Goal: Contribute content: Contribute content

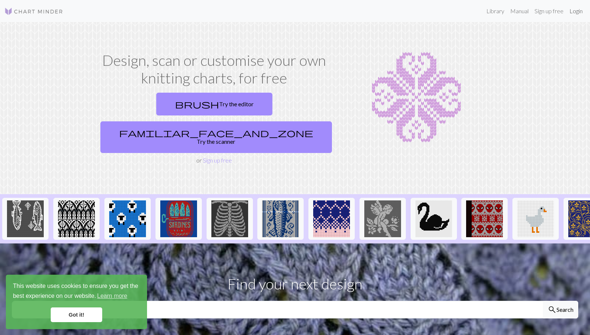
click at [580, 11] on link "Login" at bounding box center [575, 11] width 19 height 15
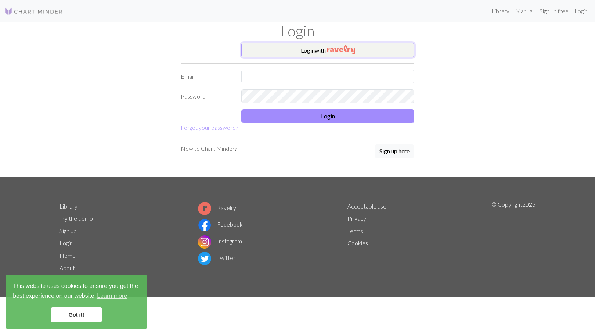
click at [314, 52] on button "Login with" at bounding box center [327, 50] width 173 height 15
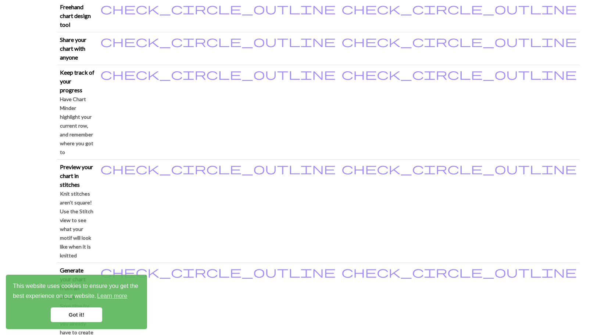
scroll to position [206, 0]
click at [78, 313] on link "Got it!" at bounding box center [76, 314] width 51 height 15
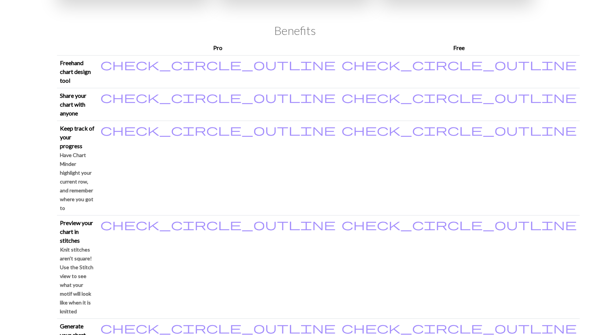
scroll to position [0, 0]
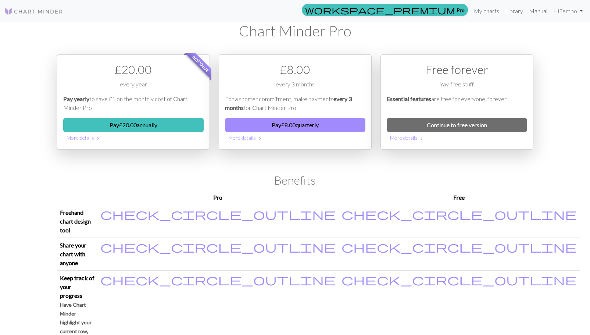
click at [536, 11] on link "Manual" at bounding box center [538, 11] width 24 height 15
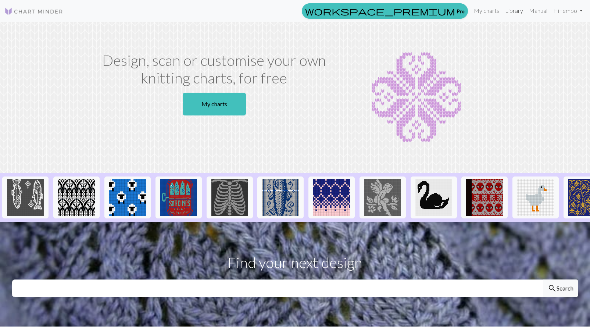
click at [517, 12] on link "Library" at bounding box center [514, 10] width 24 height 15
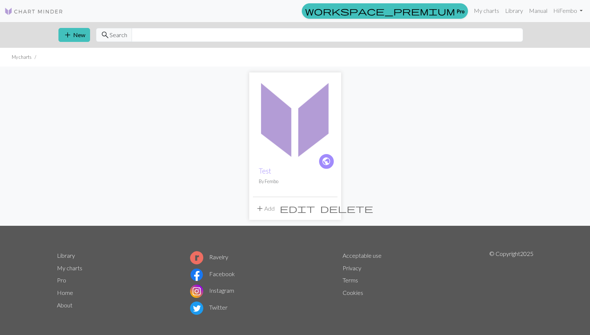
click at [259, 205] on span "add" at bounding box center [259, 208] width 9 height 10
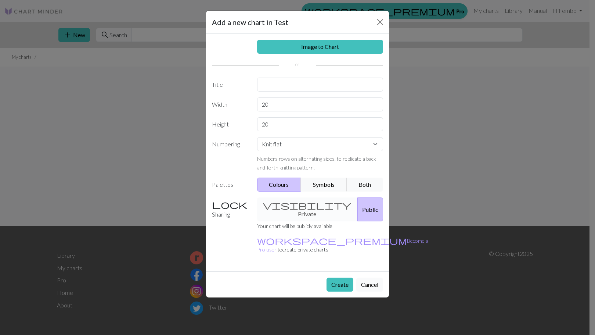
click at [371, 277] on button "Cancel" at bounding box center [369, 284] width 27 height 14
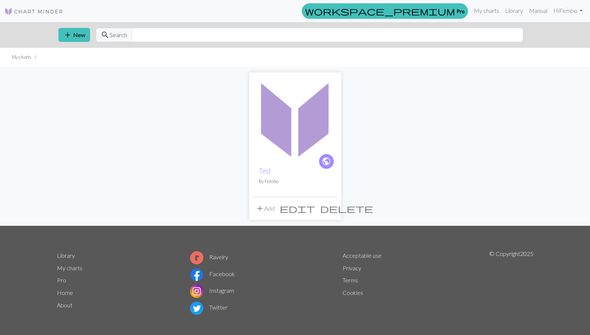
click at [314, 126] on img at bounding box center [295, 118] width 84 height 84
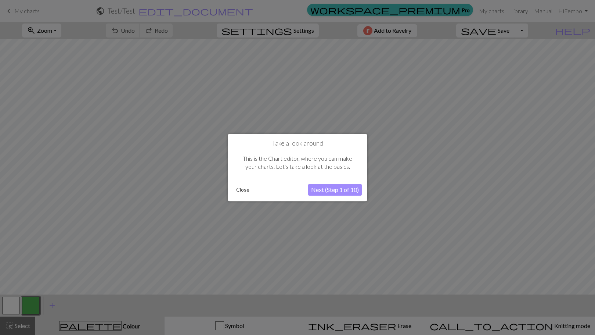
click at [239, 190] on button "Close" at bounding box center [242, 189] width 19 height 11
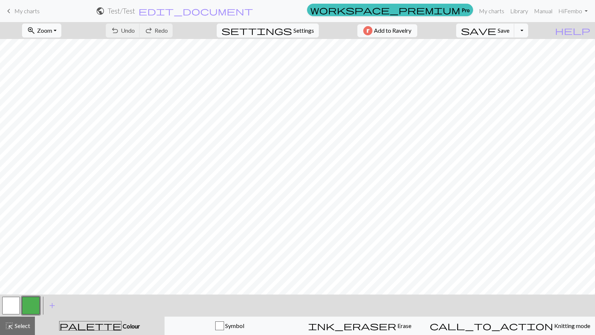
click at [52, 30] on span "Zoom" at bounding box center [44, 30] width 15 height 7
click at [64, 62] on button "Fit width" at bounding box center [51, 59] width 58 height 12
click at [302, 30] on span "Settings" at bounding box center [303, 30] width 21 height 9
select select "aran"
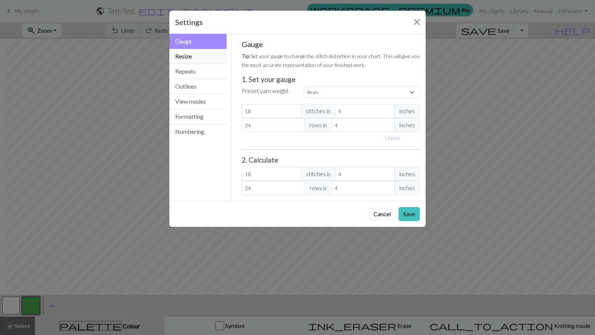
click at [199, 57] on button "Resize" at bounding box center [197, 56] width 57 height 15
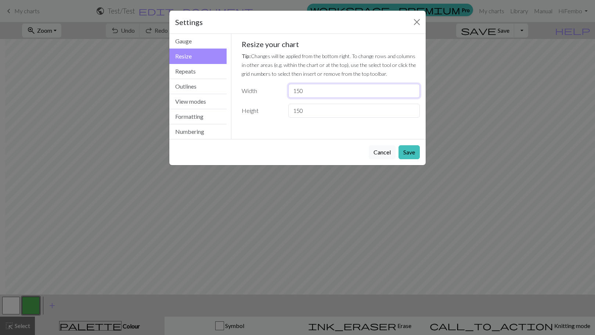
click at [297, 93] on input "150" at bounding box center [353, 91] width 131 height 14
type input "50"
click at [297, 113] on input "150" at bounding box center [353, 111] width 131 height 14
type input "50"
click at [296, 92] on input "50" at bounding box center [353, 91] width 131 height 14
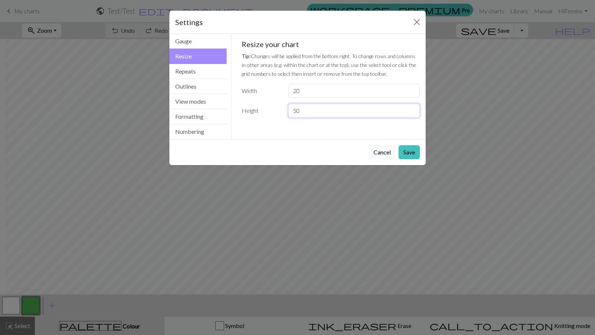
click at [296, 111] on input "50" at bounding box center [353, 111] width 131 height 14
click at [295, 90] on input "20" at bounding box center [353, 91] width 131 height 14
type input "30"
click at [411, 157] on button "Save" at bounding box center [409, 152] width 21 height 14
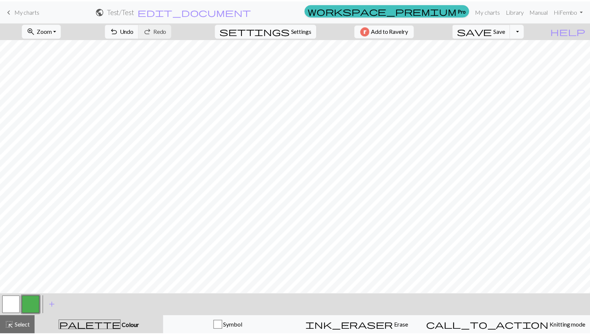
scroll to position [0, 0]
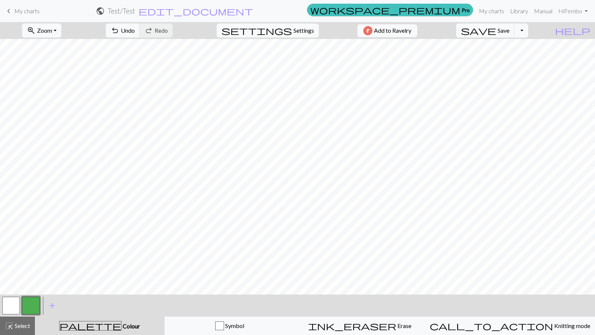
click at [136, 329] on div "palette Colour Colour" at bounding box center [99, 326] width 121 height 10
click at [95, 322] on span "palette" at bounding box center [91, 325] width 62 height 10
click at [33, 303] on button "button" at bounding box center [31, 305] width 18 height 18
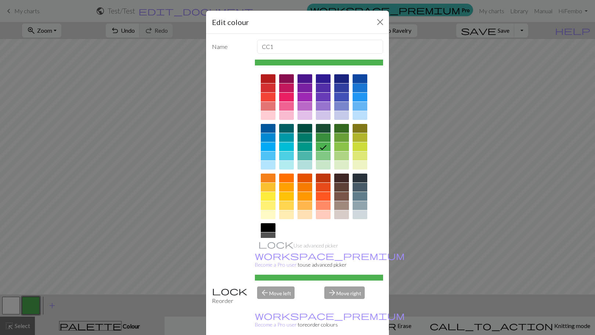
click at [363, 77] on div at bounding box center [360, 78] width 15 height 9
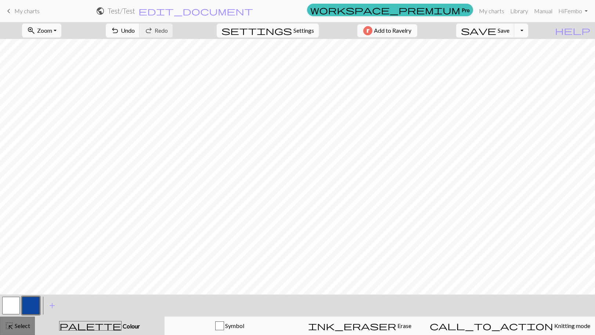
click at [22, 326] on span "Select" at bounding box center [22, 325] width 17 height 7
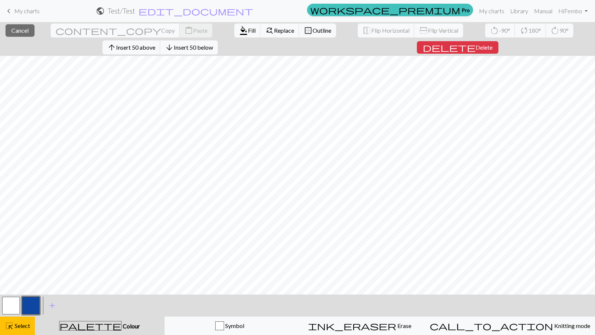
click at [33, 307] on button "button" at bounding box center [31, 305] width 18 height 18
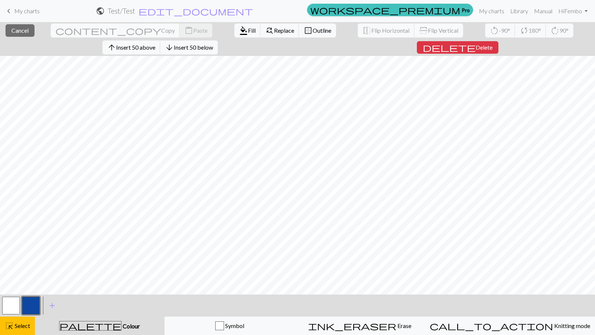
click at [36, 306] on button "button" at bounding box center [31, 305] width 18 height 18
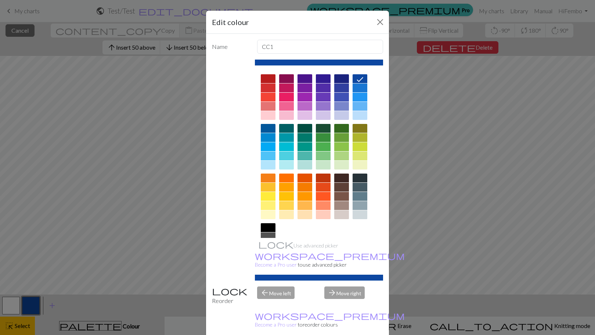
click at [356, 78] on icon at bounding box center [360, 79] width 9 height 9
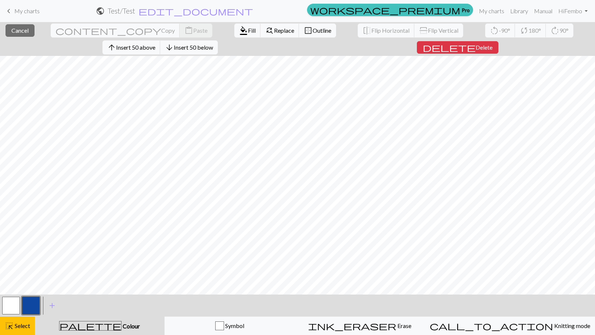
click at [97, 324] on span "palette" at bounding box center [91, 325] width 62 height 10
click at [32, 306] on button "button" at bounding box center [31, 305] width 18 height 18
click at [32, 306] on div "Edit colour Name CC1 Use advanced picker workspace_premium Become a Pro user to…" at bounding box center [297, 167] width 595 height 335
click at [32, 306] on button "button" at bounding box center [31, 305] width 18 height 18
click at [20, 327] on span "Select" at bounding box center [22, 325] width 17 height 7
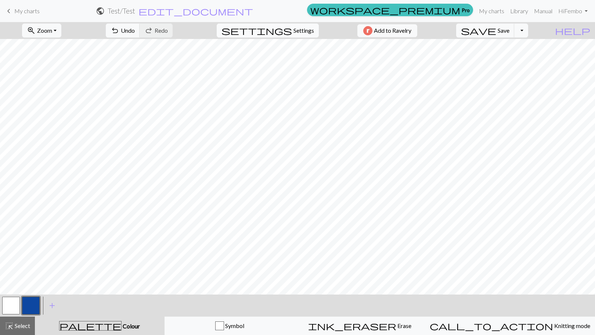
click at [298, 32] on span "Settings" at bounding box center [303, 30] width 21 height 9
select select "aran"
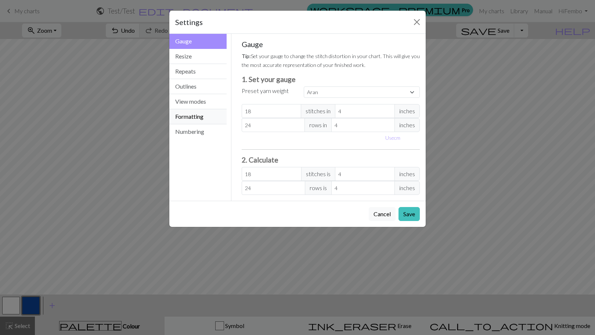
click at [192, 114] on button "Formatting" at bounding box center [197, 116] width 57 height 15
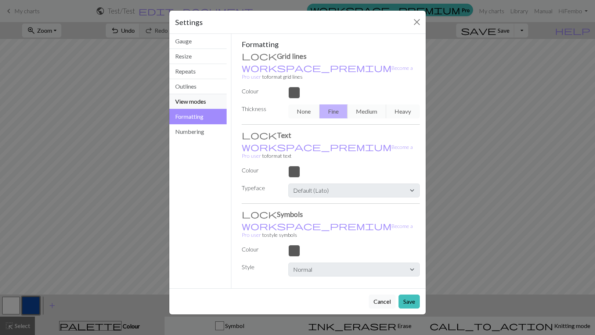
click at [184, 102] on button "View modes" at bounding box center [197, 101] width 57 height 15
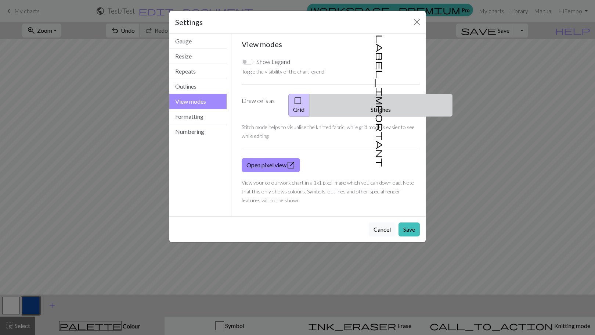
click at [375, 99] on span "label_important" at bounding box center [380, 101] width 10 height 132
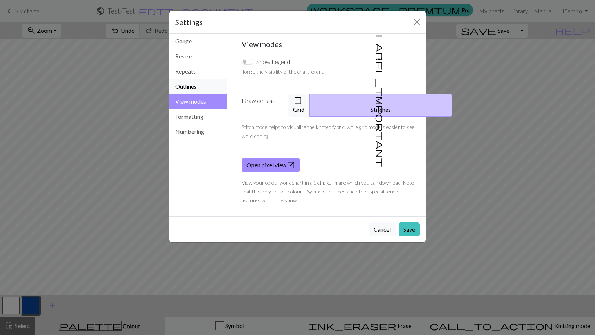
click at [198, 86] on button "Outlines" at bounding box center [197, 86] width 57 height 15
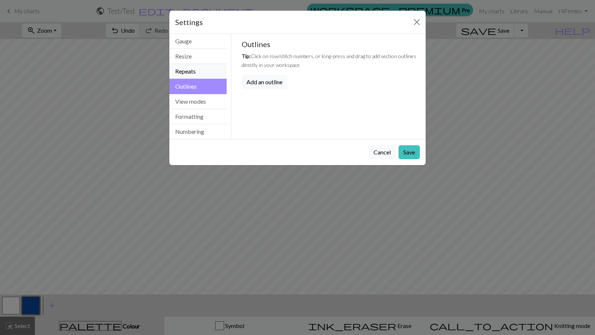
click at [190, 76] on button "Repeats" at bounding box center [197, 71] width 57 height 15
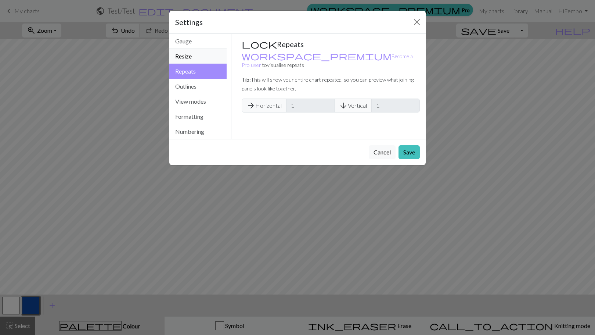
click at [181, 57] on button "Resize" at bounding box center [197, 56] width 57 height 15
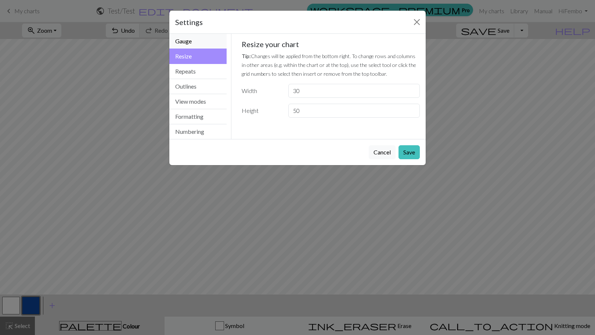
click at [177, 39] on button "Gauge" at bounding box center [197, 41] width 57 height 15
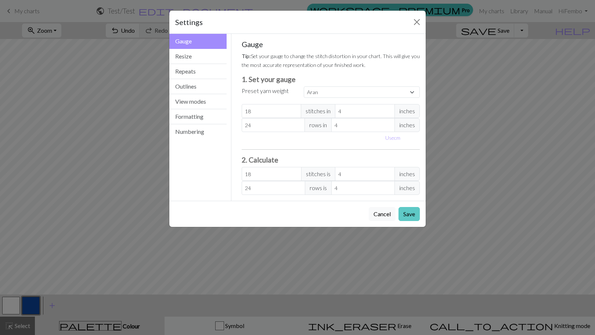
click at [408, 218] on button "Save" at bounding box center [409, 214] width 21 height 14
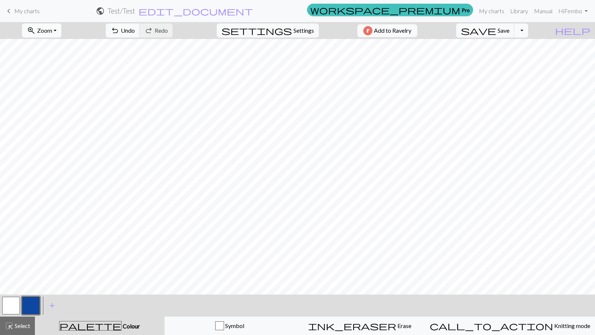
click at [52, 32] on span "Zoom" at bounding box center [44, 30] width 15 height 7
click at [62, 48] on button "Fit all" at bounding box center [51, 47] width 58 height 12
click at [300, 28] on span "Settings" at bounding box center [303, 30] width 21 height 9
select select "aran"
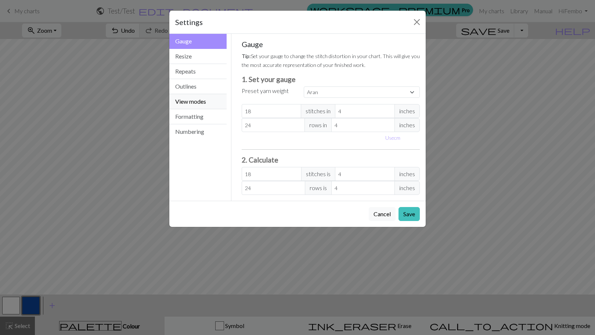
click at [217, 104] on button "View modes" at bounding box center [197, 101] width 57 height 15
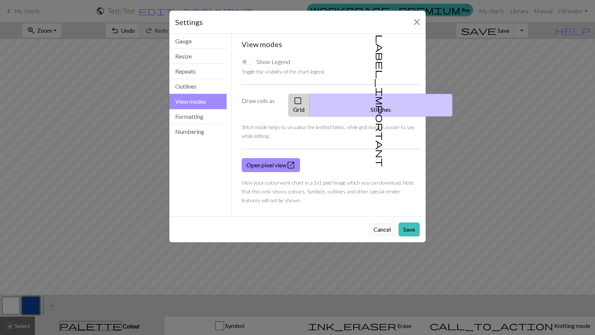
click at [302, 100] on span "check_box_outline_blank" at bounding box center [297, 101] width 9 height 10
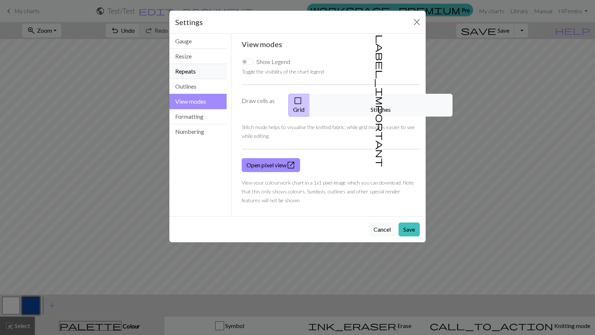
click at [203, 70] on button "Repeats" at bounding box center [197, 71] width 57 height 15
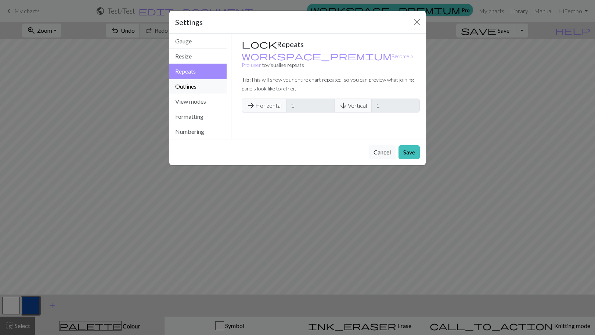
click at [195, 87] on button "Outlines" at bounding box center [197, 86] width 57 height 15
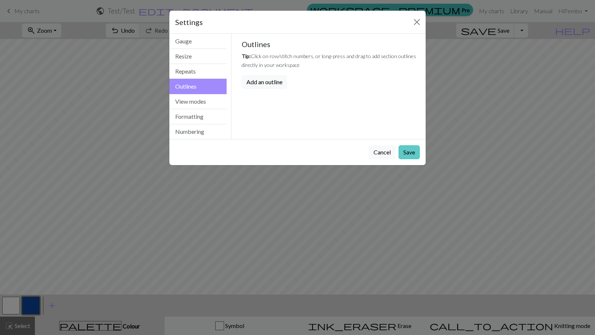
click at [403, 154] on button "Save" at bounding box center [409, 152] width 21 height 14
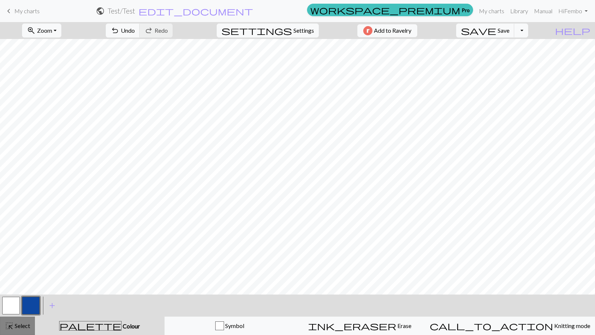
click at [30, 331] on button "highlight_alt Select Select" at bounding box center [17, 325] width 35 height 18
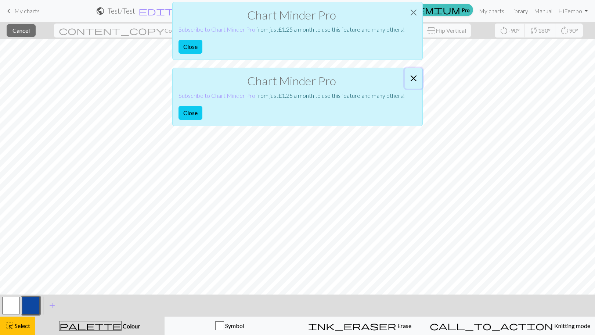
click at [415, 76] on button "Close" at bounding box center [414, 78] width 18 height 21
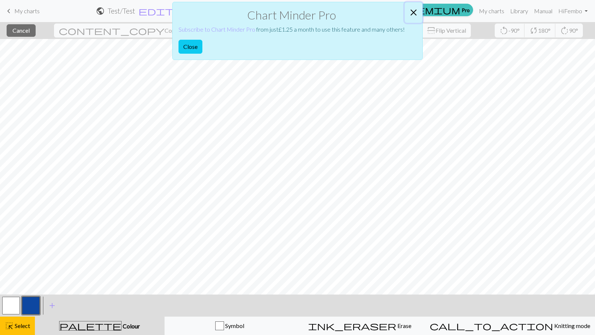
click at [416, 11] on button "Close" at bounding box center [414, 12] width 18 height 21
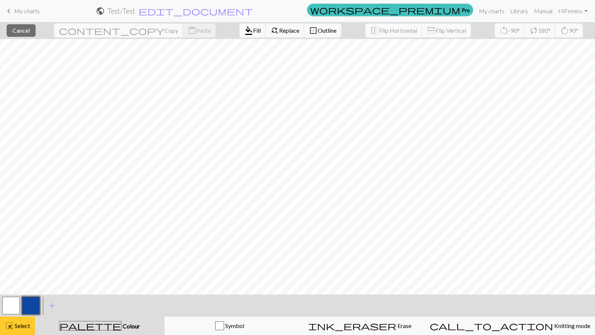
click at [19, 331] on button "highlight_alt Select Select" at bounding box center [17, 325] width 35 height 18
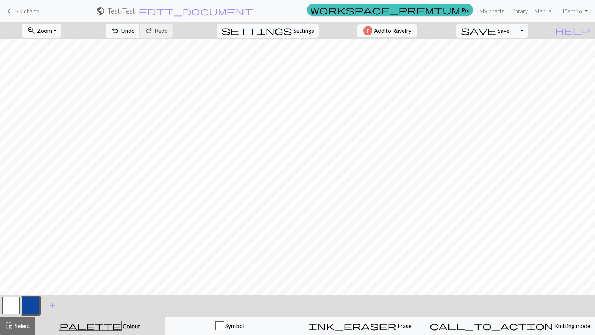
click at [285, 32] on span "settings" at bounding box center [256, 30] width 71 height 10
select select "aran"
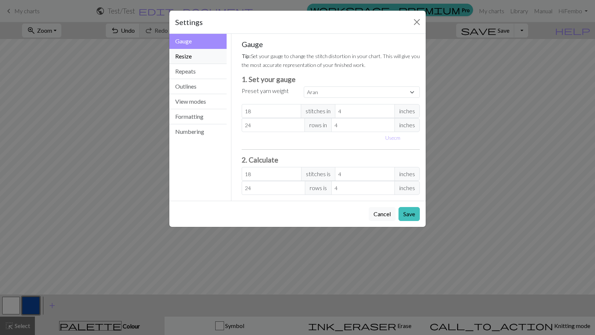
click at [199, 55] on button "Resize" at bounding box center [197, 56] width 57 height 15
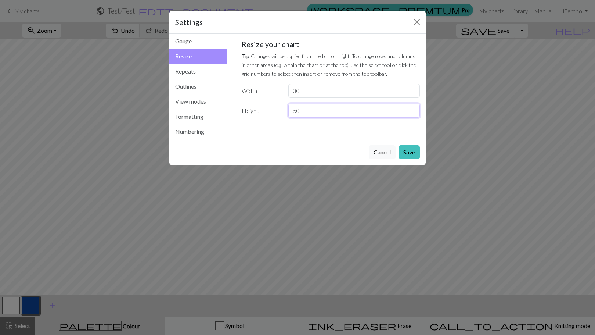
click at [295, 112] on input "50" at bounding box center [353, 111] width 131 height 14
type input "40"
click at [413, 152] on button "Save" at bounding box center [409, 152] width 21 height 14
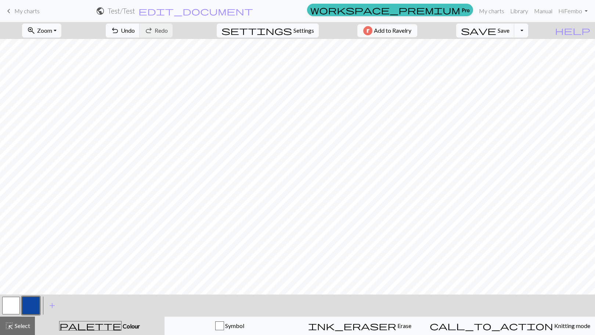
click at [528, 29] on button "Toggle Dropdown" at bounding box center [521, 31] width 14 height 14
click at [61, 31] on button "zoom_in Zoom Zoom" at bounding box center [41, 31] width 39 height 14
click at [64, 49] on button "Fit all" at bounding box center [51, 47] width 58 height 12
click at [285, 33] on span "settings" at bounding box center [256, 30] width 71 height 10
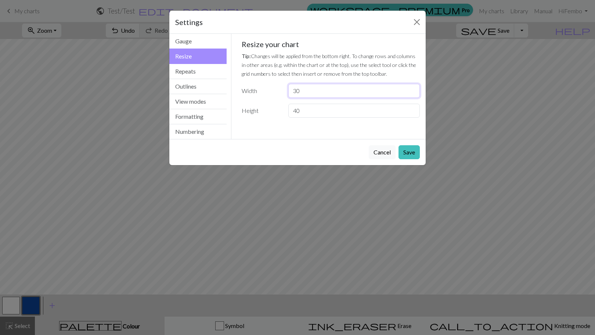
click at [301, 92] on input "30" at bounding box center [353, 91] width 131 height 14
type input "3"
type input "15"
click at [298, 109] on input "40" at bounding box center [353, 111] width 131 height 14
type input "4"
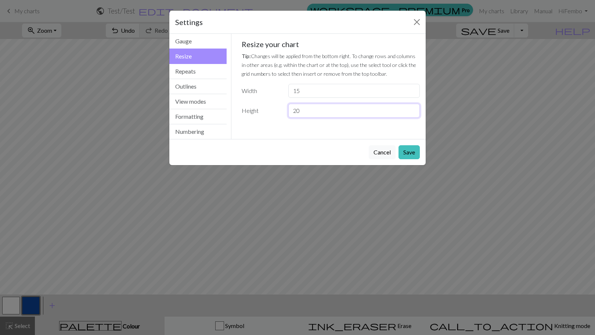
type input "20"
click at [415, 151] on button "Save" at bounding box center [409, 152] width 21 height 14
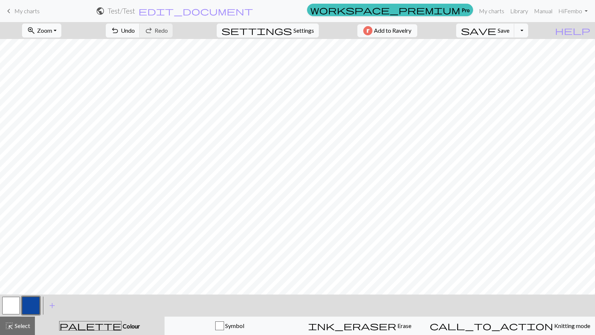
click at [57, 25] on button "zoom_in Zoom Zoom" at bounding box center [41, 31] width 39 height 14
click at [67, 50] on button "Fit all" at bounding box center [51, 47] width 58 height 12
click at [528, 33] on button "Toggle Dropdown" at bounding box center [521, 31] width 14 height 14
click at [514, 51] on button "file_copy Save a copy" at bounding box center [467, 47] width 121 height 12
click at [496, 26] on span "save" at bounding box center [478, 30] width 35 height 10
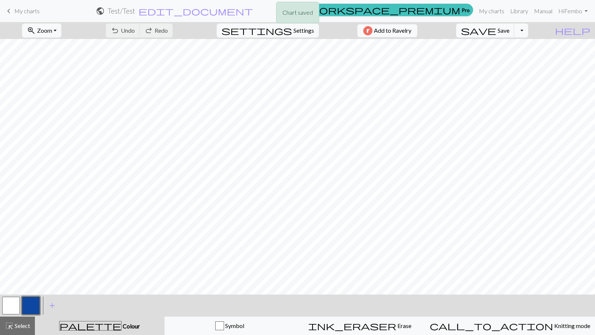
click at [536, 28] on div "Chart saved" at bounding box center [297, 14] width 595 height 29
click at [528, 31] on button "Toggle Dropdown" at bounding box center [521, 31] width 14 height 14
click at [520, 50] on button "file_copy Save a copy" at bounding box center [467, 47] width 121 height 12
drag, startPoint x: 498, startPoint y: 9, endPoint x: 329, endPoint y: 25, distance: 170.1
click at [498, 9] on link "My charts" at bounding box center [491, 11] width 31 height 15
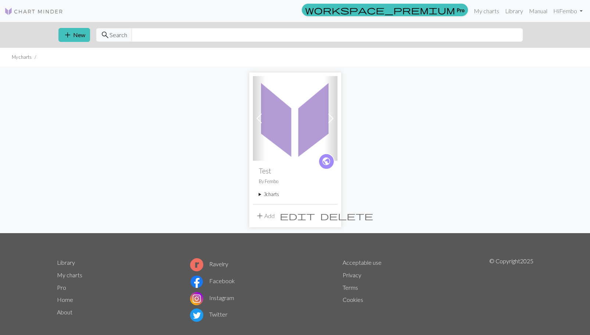
click at [288, 143] on img at bounding box center [295, 118] width 84 height 84
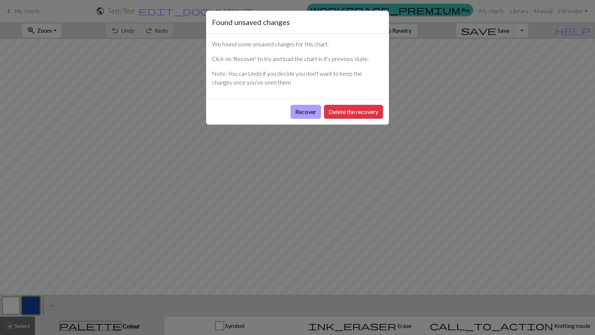
click at [311, 113] on button "Recover" at bounding box center [306, 112] width 30 height 14
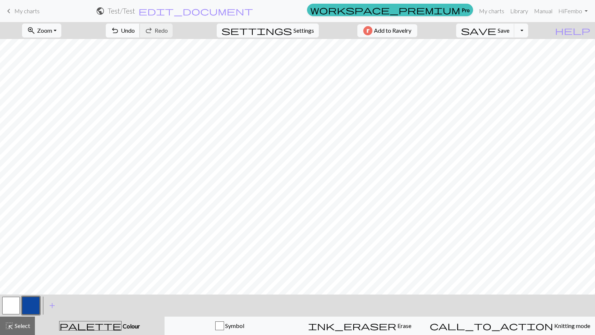
click at [140, 35] on button "undo Undo Undo" at bounding box center [123, 31] width 34 height 14
click at [509, 32] on span "Save" at bounding box center [504, 30] width 12 height 7
click at [487, 9] on div "Chart saved" at bounding box center [297, 14] width 595 height 29
click at [487, 11] on div "Chart saved" at bounding box center [297, 14] width 595 height 29
click at [493, 11] on link "My charts" at bounding box center [491, 11] width 31 height 15
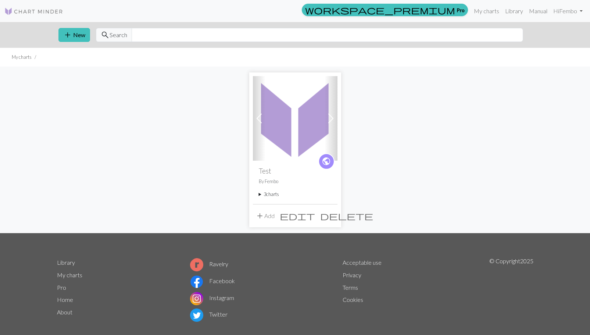
click at [259, 195] on summary "3 charts" at bounding box center [295, 194] width 73 height 7
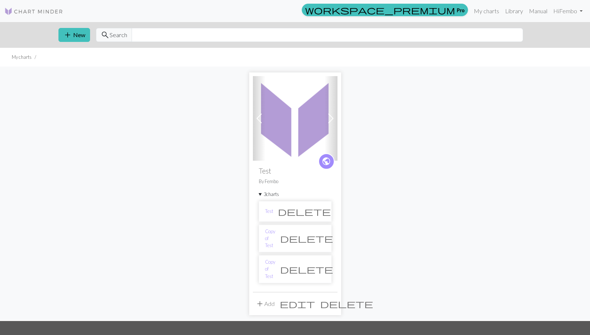
click at [320, 235] on span "delete" at bounding box center [306, 238] width 53 height 10
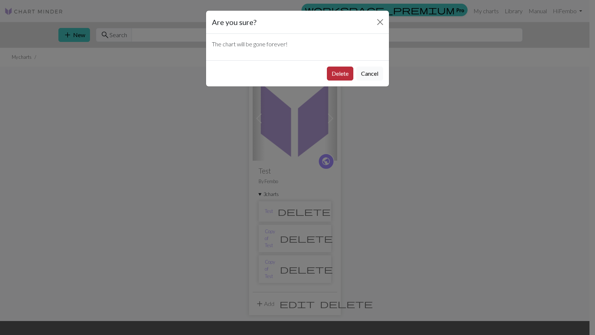
click at [340, 77] on button "Delete" at bounding box center [340, 73] width 26 height 14
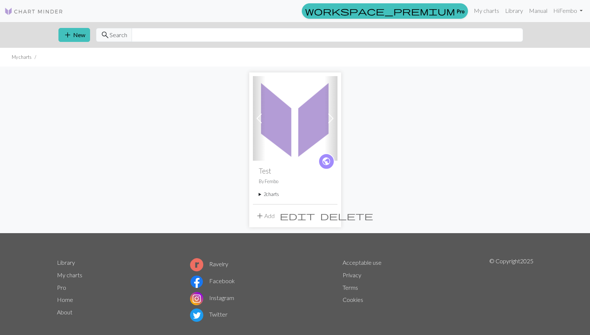
click at [260, 195] on summary "2 charts" at bounding box center [295, 194] width 73 height 7
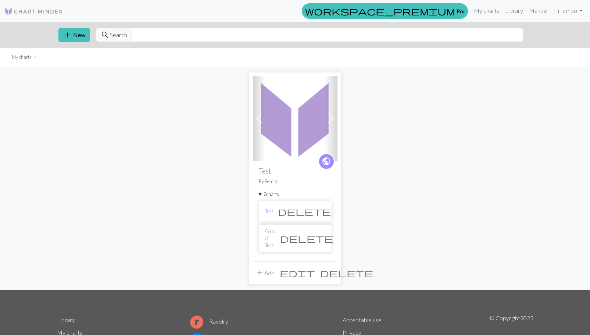
click at [275, 234] on link "Copy of Test" at bounding box center [270, 238] width 10 height 21
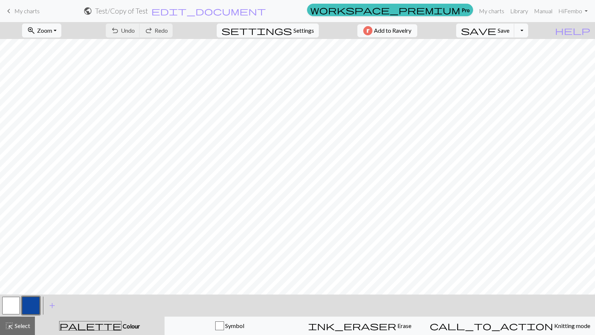
click at [148, 11] on h2 "Test / Copy of Test" at bounding box center [121, 11] width 53 height 8
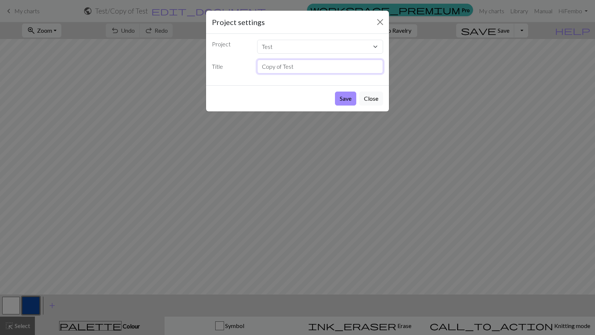
drag, startPoint x: 301, startPoint y: 68, endPoint x: 243, endPoint y: 65, distance: 58.1
click at [243, 65] on div "Title Copy of Test" at bounding box center [298, 67] width 180 height 14
click at [261, 69] on input "BlueBackground" at bounding box center [320, 67] width 126 height 14
type input "0_BlueBackground"
click at [343, 100] on button "Save" at bounding box center [345, 98] width 21 height 14
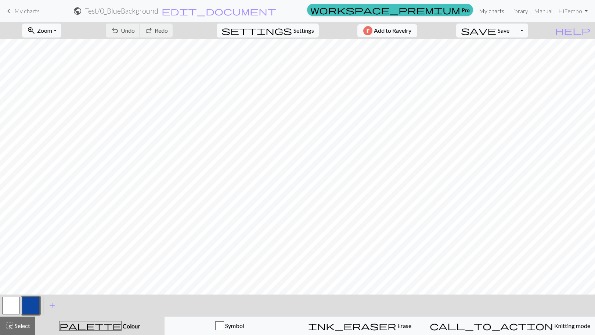
click at [493, 11] on link "My charts" at bounding box center [491, 11] width 31 height 15
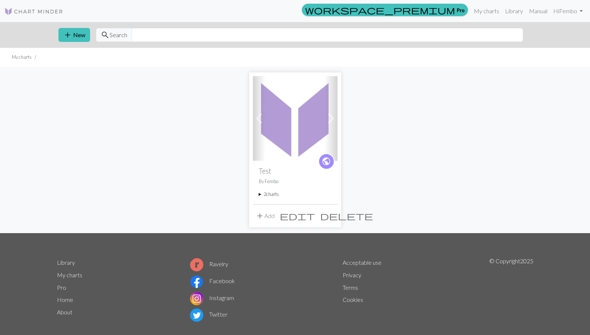
click at [268, 194] on summary "2 charts" at bounding box center [295, 194] width 73 height 7
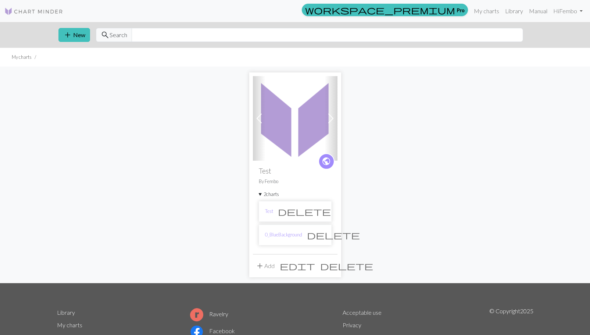
click at [318, 212] on span "delete" at bounding box center [304, 211] width 53 height 10
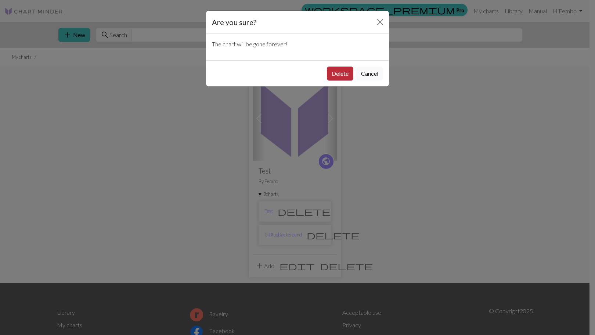
click at [337, 70] on button "Delete" at bounding box center [340, 73] width 26 height 14
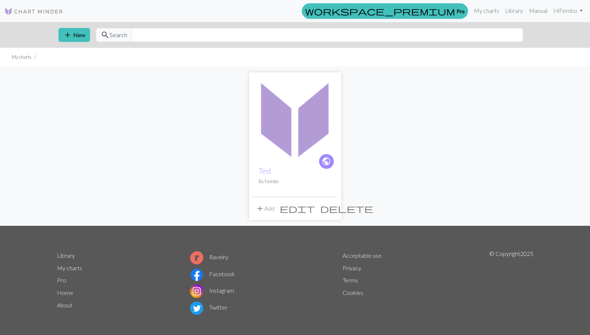
click at [264, 184] on p "By Fembo" at bounding box center [295, 181] width 73 height 7
click at [271, 156] on img at bounding box center [295, 118] width 84 height 84
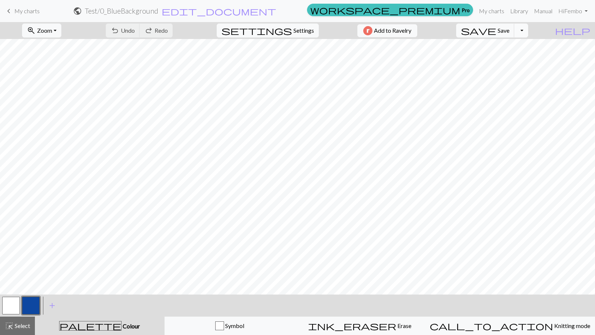
click at [528, 31] on button "Toggle Dropdown" at bounding box center [521, 31] width 14 height 14
click at [520, 48] on button "file_copy Save a copy" at bounding box center [467, 47] width 121 height 12
click at [171, 11] on h2 "Test / Copy of 0_BlueBackground" at bounding box center [121, 11] width 99 height 8
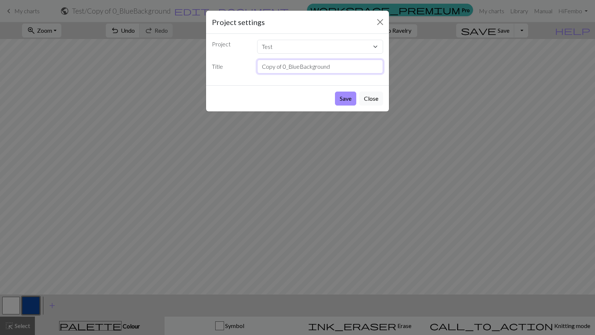
drag, startPoint x: 338, startPoint y: 70, endPoint x: 234, endPoint y: 72, distance: 103.6
click at [234, 72] on div "Title Copy of 0_BlueBackground" at bounding box center [298, 67] width 180 height 14
type input "0"
type input "1"
type input "motif1"
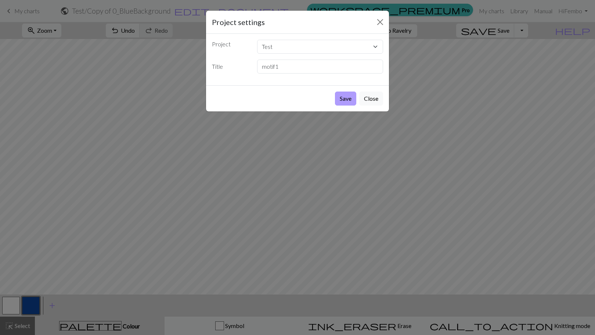
click at [345, 101] on button "Save" at bounding box center [345, 98] width 21 height 14
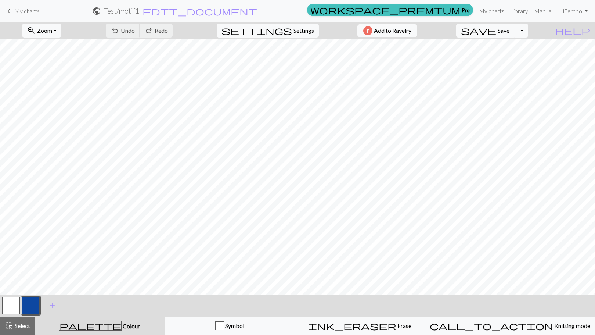
click at [11, 309] on button "button" at bounding box center [11, 305] width 18 height 18
click at [36, 309] on button "button" at bounding box center [31, 305] width 18 height 18
click at [10, 305] on button "button" at bounding box center [11, 305] width 18 height 18
click at [27, 303] on button "button" at bounding box center [31, 305] width 18 height 18
click at [14, 303] on button "button" at bounding box center [11, 305] width 18 height 18
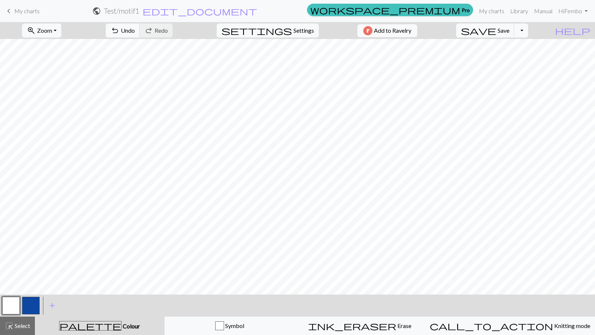
click at [32, 307] on button "button" at bounding box center [31, 305] width 18 height 18
click at [14, 306] on button "button" at bounding box center [11, 305] width 18 height 18
click at [30, 311] on button "button" at bounding box center [31, 305] width 18 height 18
click at [11, 306] on button "button" at bounding box center [11, 305] width 18 height 18
click at [293, 31] on span "Settings" at bounding box center [303, 30] width 21 height 9
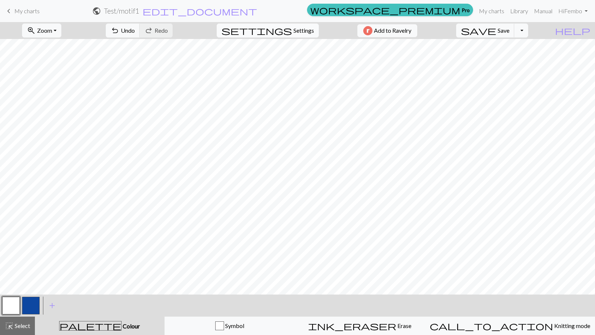
select select "aran"
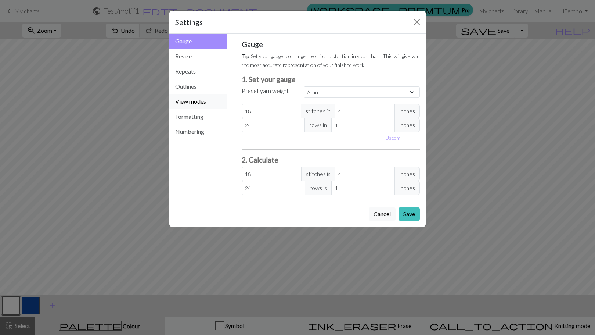
click at [193, 101] on button "View modes" at bounding box center [197, 101] width 57 height 15
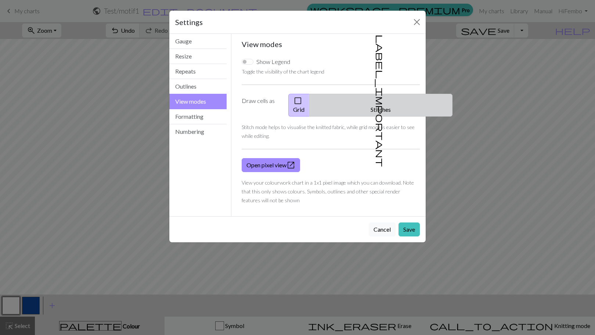
click at [380, 102] on button "label_important Stitches" at bounding box center [380, 105] width 143 height 23
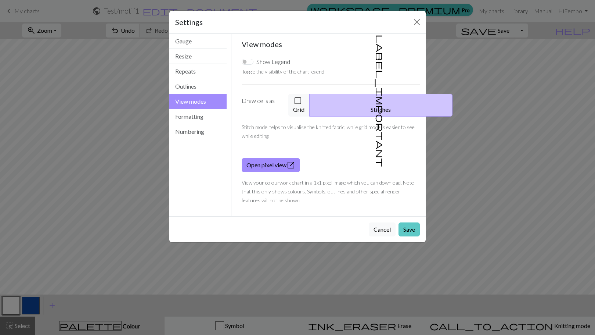
click at [406, 222] on button "Save" at bounding box center [409, 229] width 21 height 14
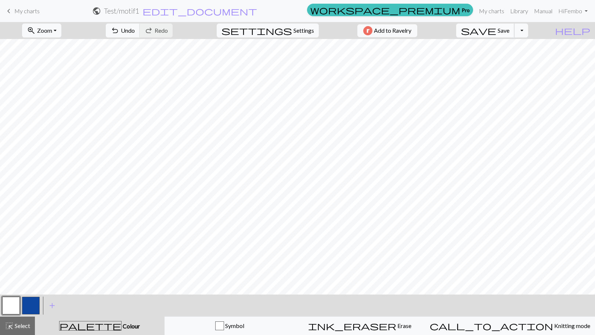
click at [512, 33] on button "save Save Save" at bounding box center [485, 31] width 58 height 14
click at [493, 12] on div "Chart saved" at bounding box center [297, 14] width 595 height 29
click at [491, 10] on link "My charts" at bounding box center [491, 11] width 31 height 15
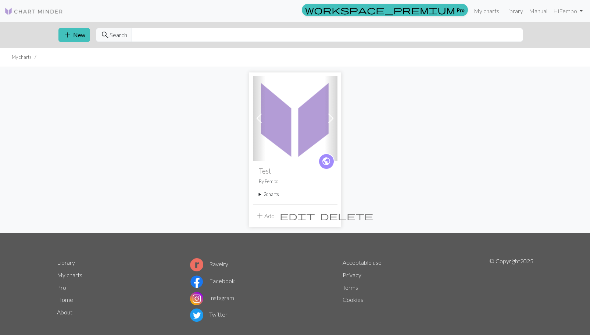
click at [257, 195] on div "public Test By Fembo 2 charts 0_BlueBackground delete motif1 delete" at bounding box center [295, 182] width 84 height 43
click at [259, 194] on summary "2 charts" at bounding box center [295, 194] width 73 height 7
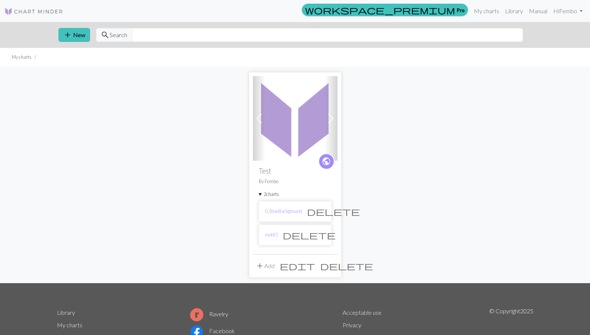
click at [294, 140] on img at bounding box center [295, 118] width 84 height 84
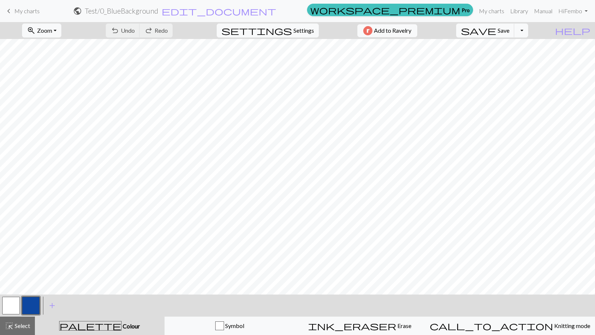
click at [28, 12] on span "My charts" at bounding box center [26, 10] width 25 height 7
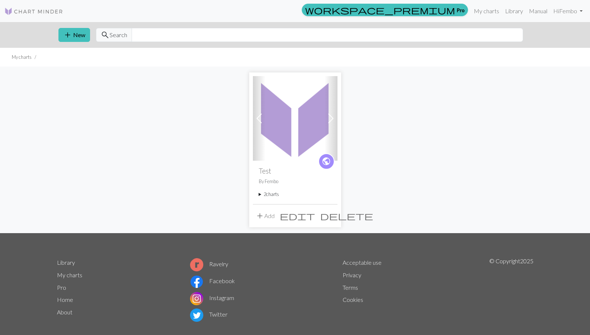
click at [259, 194] on summary "2 charts" at bounding box center [295, 194] width 73 height 7
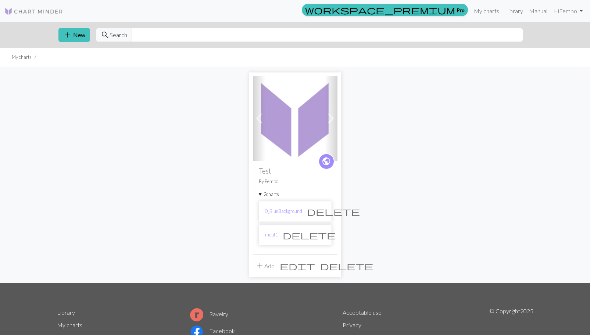
click at [259, 266] on span "add" at bounding box center [259, 265] width 9 height 10
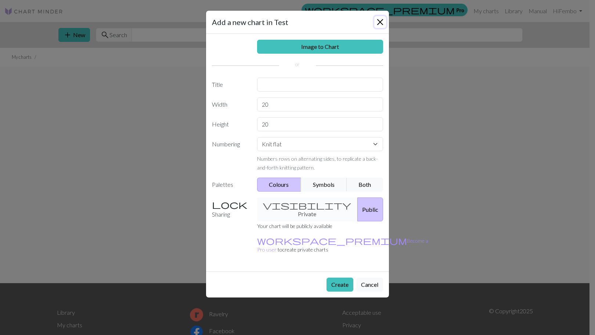
click at [380, 21] on button "Close" at bounding box center [380, 22] width 12 height 12
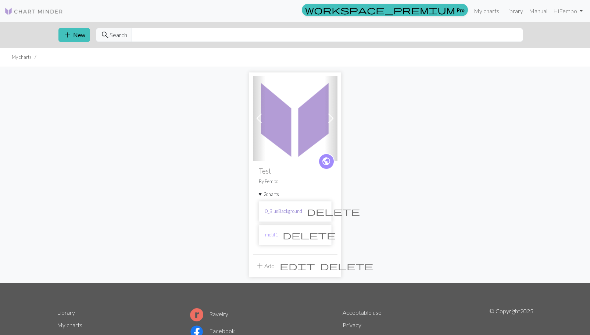
click at [288, 214] on link "0_BlueBackground" at bounding box center [283, 211] width 37 height 7
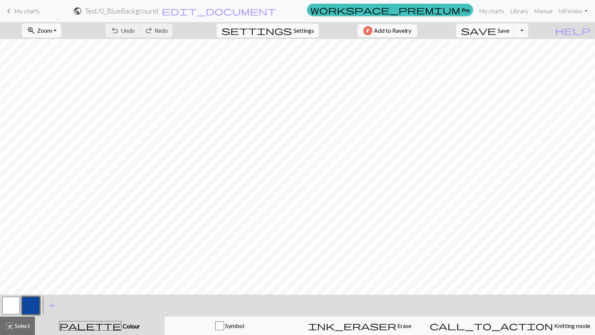
click at [158, 11] on h2 "Test / 0_BlueBackground" at bounding box center [121, 11] width 73 height 8
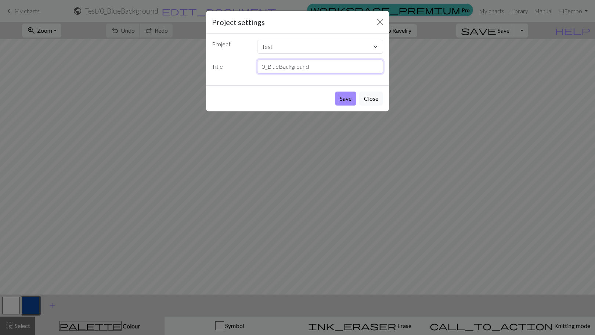
click at [270, 67] on input "0_BlueBackground" at bounding box center [320, 67] width 126 height 14
type input "BlueBackground"
click at [343, 101] on button "Save" at bounding box center [345, 98] width 21 height 14
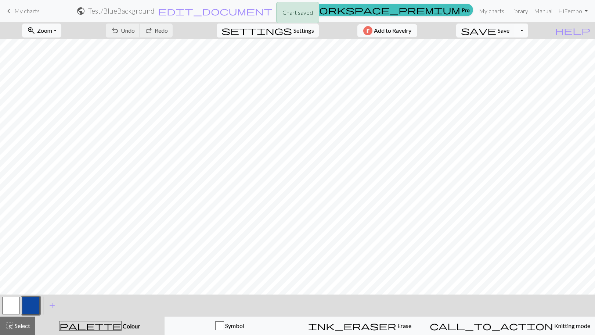
click at [528, 30] on button "Toggle Dropdown" at bounding box center [521, 31] width 14 height 14
click at [517, 45] on button "file_copy Save a copy" at bounding box center [467, 47] width 121 height 12
click at [167, 12] on h2 "Test / Copy of BlueBackground" at bounding box center [122, 11] width 92 height 8
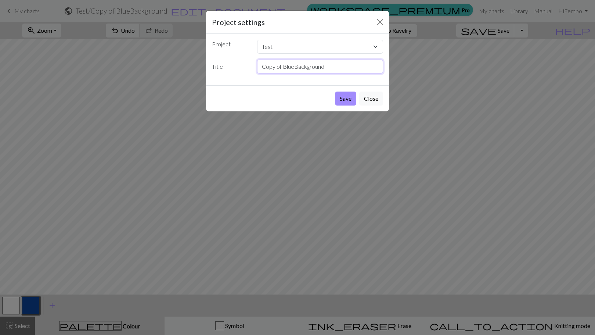
click at [294, 63] on input "Copy of BlueBackground" at bounding box center [320, 67] width 126 height 14
type input "motif2"
click at [347, 101] on button "Save" at bounding box center [345, 98] width 21 height 14
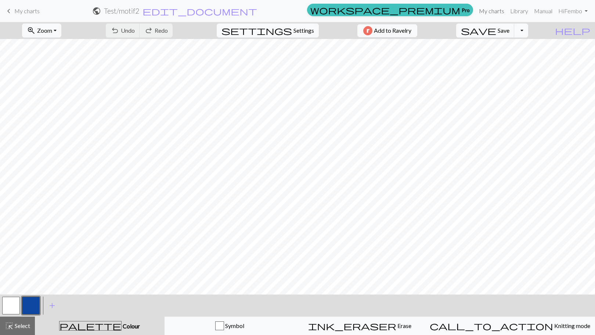
click at [493, 10] on link "My charts" at bounding box center [491, 11] width 31 height 15
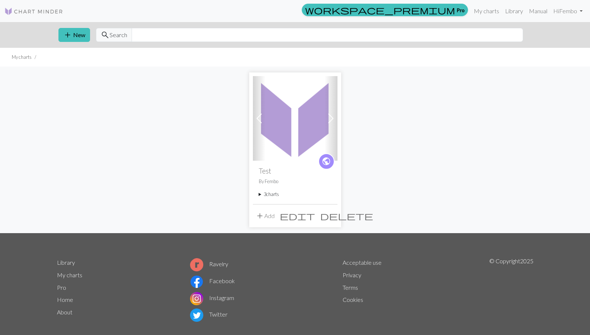
click at [258, 194] on div "public Test By Fembo 3 charts BlueBackground delete motif1 delete motif2 delete" at bounding box center [295, 182] width 84 height 43
click at [259, 195] on summary "3 charts" at bounding box center [295, 194] width 73 height 7
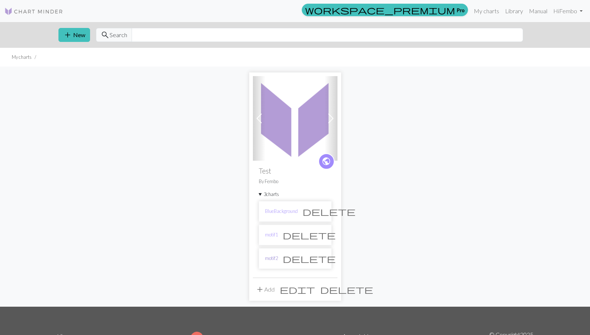
click at [269, 258] on link "motif2" at bounding box center [271, 258] width 13 height 7
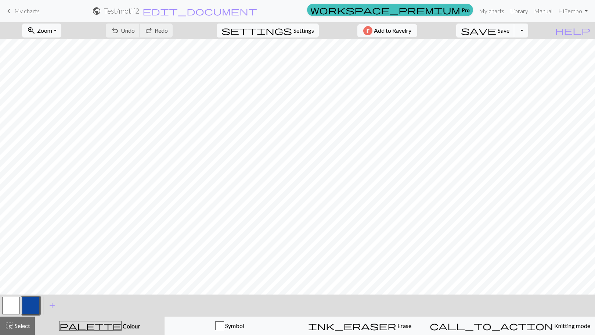
click at [12, 304] on button "button" at bounding box center [11, 305] width 18 height 18
click at [33, 303] on button "button" at bounding box center [31, 305] width 18 height 18
click at [5, 309] on button "button" at bounding box center [11, 305] width 18 height 18
click at [306, 33] on span "Settings" at bounding box center [303, 30] width 21 height 9
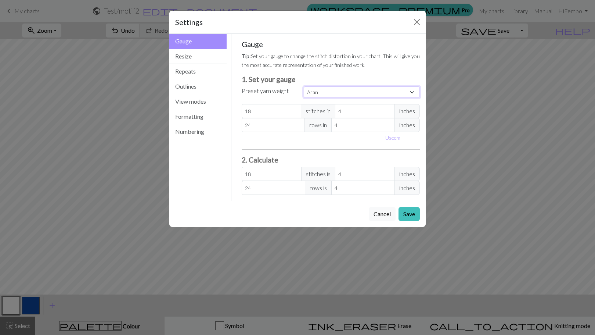
click at [324, 95] on select "Custom Square Lace Light Fingering Fingering Sport Double knit Worsted Aran Bul…" at bounding box center [362, 91] width 116 height 11
click at [282, 136] on div "Use cm" at bounding box center [330, 137] width 187 height 11
click at [324, 94] on select "Custom Square Lace Light Fingering Fingering Sport Double knit Worsted Aran Bul…" at bounding box center [362, 91] width 116 height 11
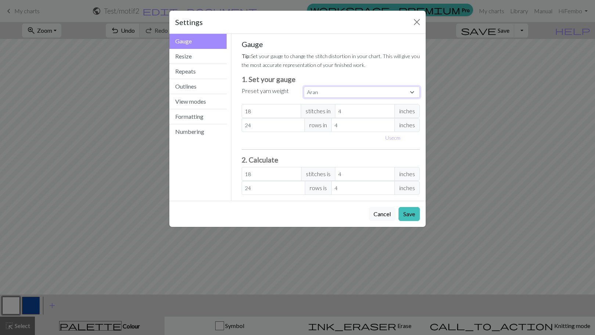
select select "fingering"
click at [304, 86] on select "Custom Square Lace Light Fingering Fingering Sport Double knit Worsted Aran Bul…" at bounding box center [362, 91] width 116 height 11
type input "28"
type input "36"
type input "28"
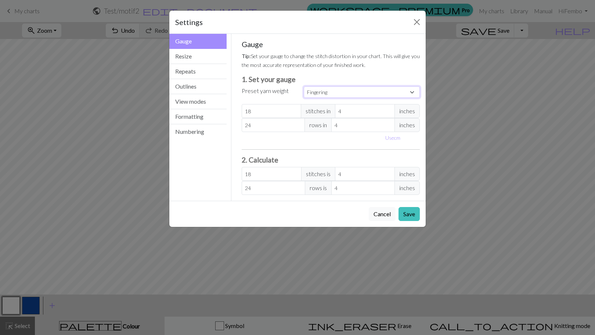
type input "36"
click at [323, 95] on select "Custom Square Lace Light Fingering Fingering Sport Double knit Worsted Aran Bul…" at bounding box center [362, 91] width 116 height 11
select select "sport"
click at [304, 86] on select "Custom Square Lace Light Fingering Fingering Sport Double knit Worsted Aran Bul…" at bounding box center [362, 91] width 116 height 11
type input "24"
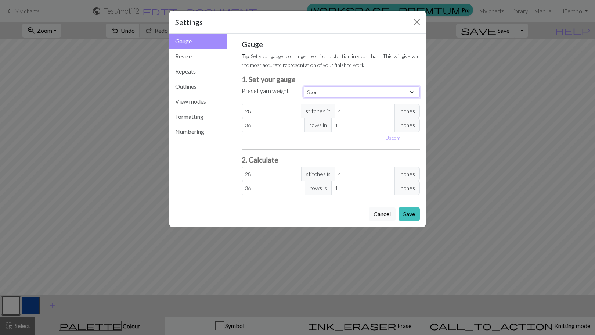
type input "34"
type input "24"
type input "34"
click at [337, 91] on select "Custom Square Lace Light Fingering Fingering Sport Double knit Worsted Aran Bul…" at bounding box center [362, 91] width 116 height 11
select select "worsted"
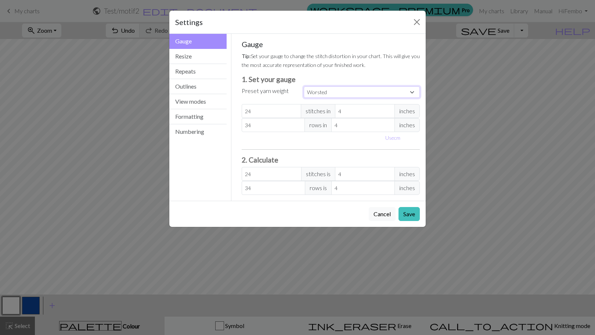
click at [304, 86] on select "Custom Square Lace Light Fingering Fingering Sport Double knit Worsted Aran Bul…" at bounding box center [362, 91] width 116 height 11
type input "20"
type input "26"
type input "20"
type input "26"
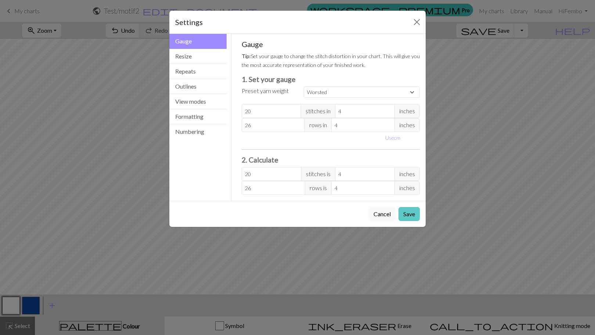
click at [412, 216] on button "Save" at bounding box center [409, 214] width 21 height 14
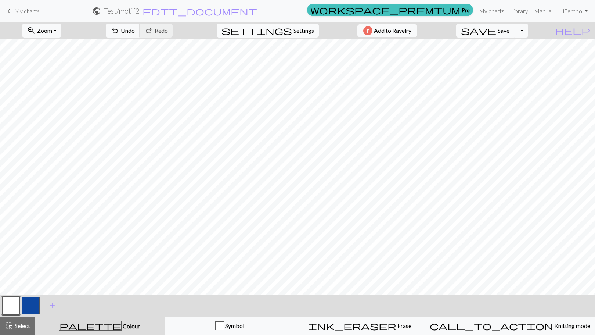
click at [295, 25] on button "settings Settings" at bounding box center [268, 31] width 102 height 14
select select "worsted"
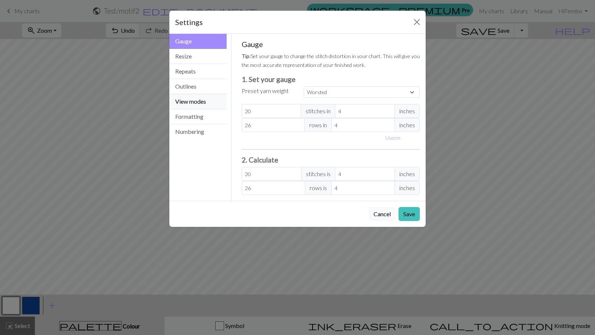
click at [188, 99] on button "View modes" at bounding box center [197, 101] width 57 height 15
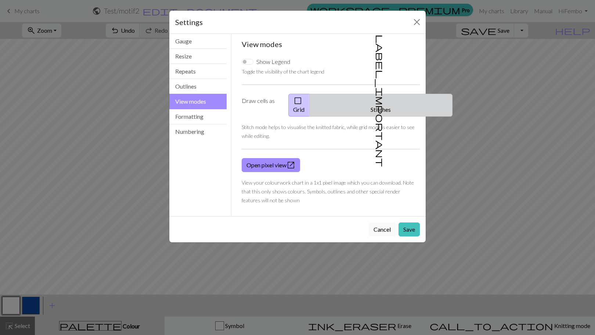
click at [375, 102] on span "label_important" at bounding box center [380, 101] width 10 height 132
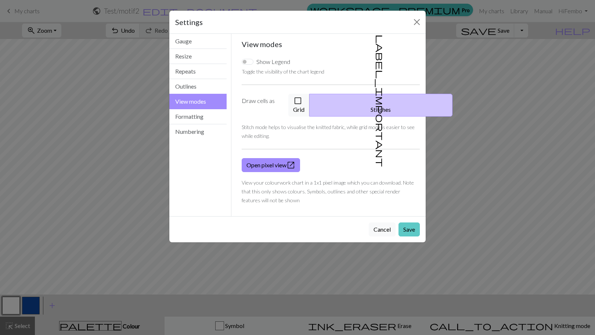
click at [406, 222] on button "Save" at bounding box center [409, 229] width 21 height 14
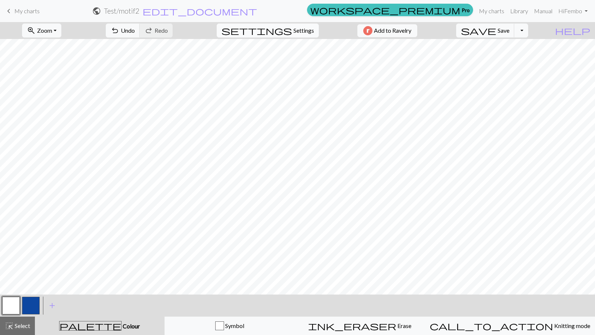
click at [286, 34] on span "settings" at bounding box center [256, 30] width 71 height 10
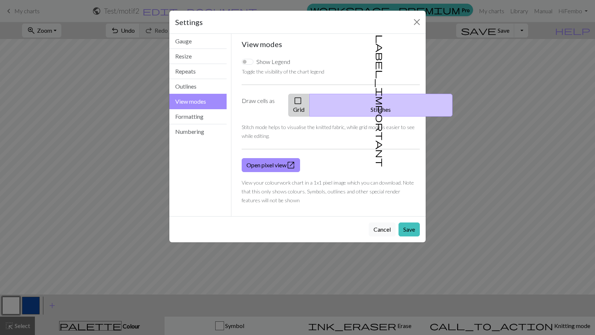
click at [310, 95] on button "check_box_outline_blank Grid" at bounding box center [298, 105] width 21 height 23
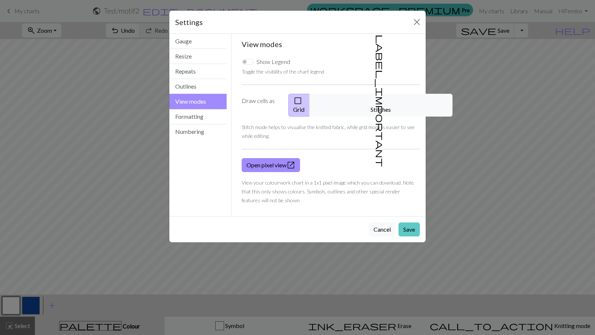
click at [407, 222] on button "Save" at bounding box center [409, 229] width 21 height 14
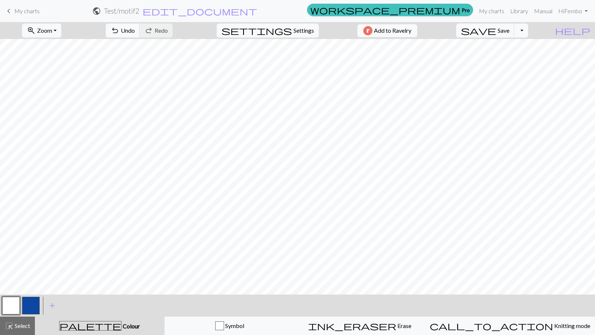
click at [33, 309] on button "button" at bounding box center [31, 305] width 18 height 18
click at [13, 303] on button "button" at bounding box center [11, 305] width 18 height 18
click at [29, 306] on button "button" at bounding box center [31, 305] width 18 height 18
click at [15, 309] on button "button" at bounding box center [11, 305] width 18 height 18
click at [30, 307] on button "button" at bounding box center [31, 305] width 18 height 18
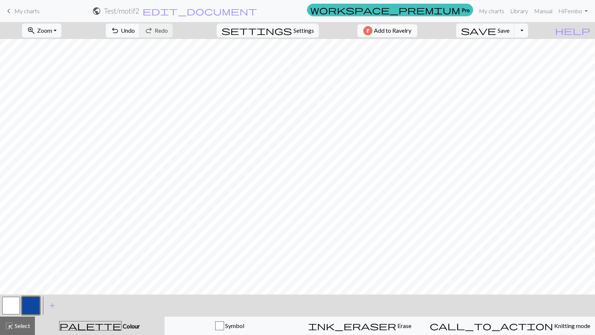
click at [14, 302] on button "button" at bounding box center [11, 305] width 18 height 18
click at [25, 309] on button "button" at bounding box center [31, 305] width 18 height 18
click at [8, 305] on button "button" at bounding box center [11, 305] width 18 height 18
click at [34, 306] on button "button" at bounding box center [31, 305] width 18 height 18
click at [293, 31] on span "Settings" at bounding box center [303, 30] width 21 height 9
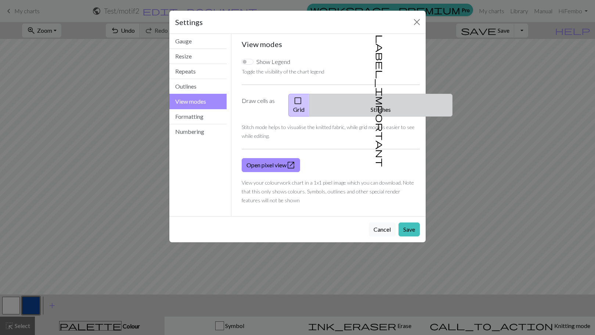
click at [378, 99] on span "label_important" at bounding box center [380, 101] width 10 height 132
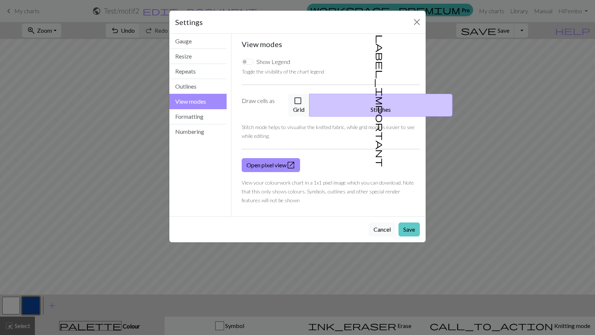
click at [409, 223] on button "Save" at bounding box center [409, 229] width 21 height 14
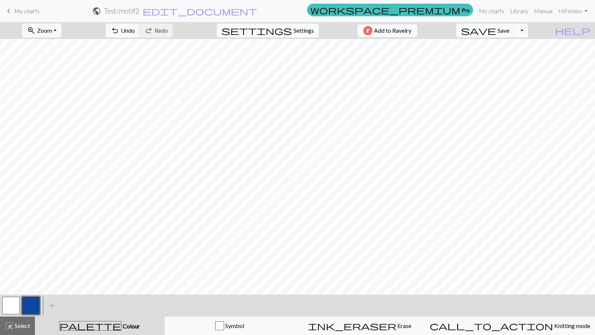
click at [15, 305] on button "button" at bounding box center [11, 305] width 18 height 18
click at [36, 305] on button "button" at bounding box center [31, 305] width 18 height 18
click at [6, 307] on button "button" at bounding box center [11, 305] width 18 height 18
click at [25, 307] on button "button" at bounding box center [31, 305] width 18 height 18
click at [7, 303] on button "button" at bounding box center [11, 305] width 18 height 18
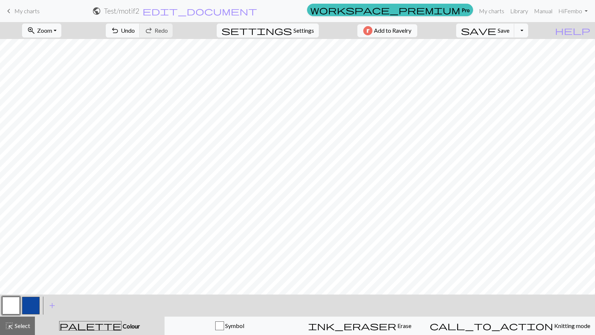
click at [30, 307] on button "button" at bounding box center [31, 305] width 18 height 18
click at [8, 305] on button "button" at bounding box center [11, 305] width 18 height 18
click at [28, 303] on button "button" at bounding box center [31, 305] width 18 height 18
click at [6, 309] on button "button" at bounding box center [11, 305] width 18 height 18
click at [496, 32] on span "save" at bounding box center [478, 30] width 35 height 10
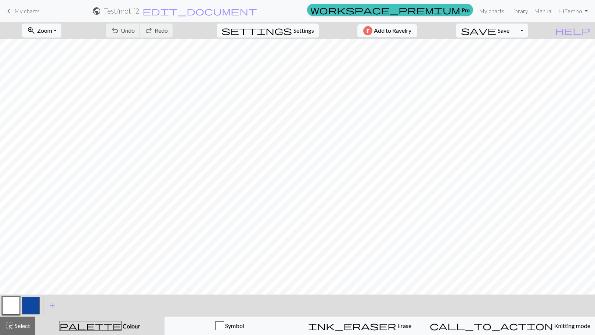
click at [493, 9] on div "Chart saved" at bounding box center [297, 14] width 595 height 29
click at [493, 10] on link "My charts" at bounding box center [491, 11] width 31 height 15
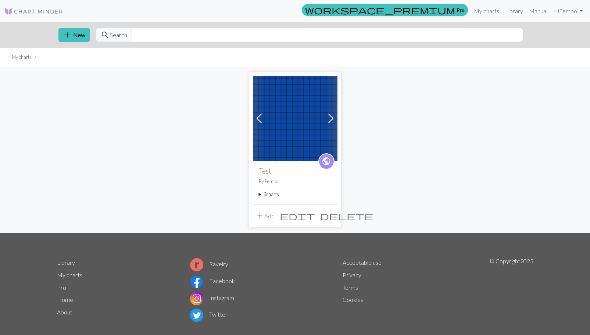
click at [270, 194] on summary "3 charts" at bounding box center [295, 194] width 73 height 7
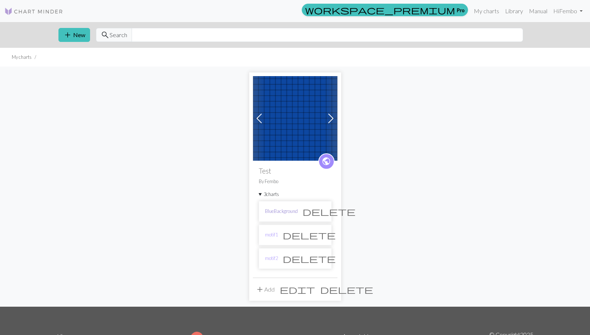
click at [286, 210] on link "BlueBackground" at bounding box center [281, 211] width 33 height 7
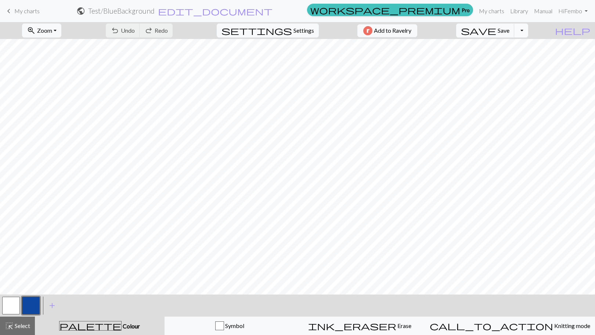
click at [528, 32] on button "Toggle Dropdown" at bounding box center [521, 31] width 14 height 14
click at [517, 48] on button "file_copy Save a copy" at bounding box center [467, 47] width 121 height 12
click at [167, 9] on h2 "Test / Copy of BlueBackground" at bounding box center [122, 11] width 92 height 8
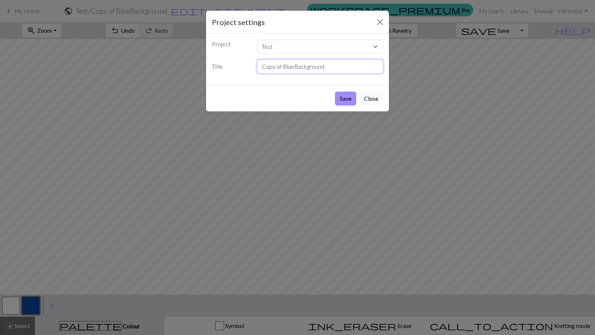
click at [282, 65] on input "Copy of BlueBackground" at bounding box center [320, 67] width 126 height 14
type input "motif3"
click at [335, 91] on button "Save" at bounding box center [345, 98] width 21 height 14
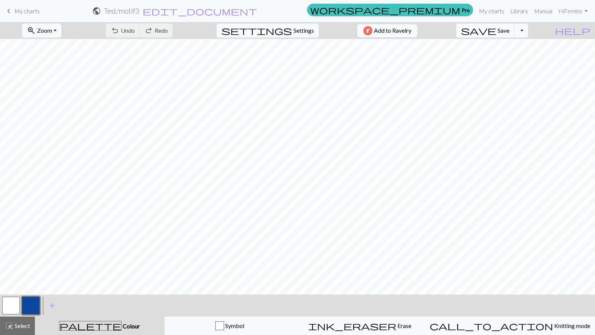
click at [7, 306] on button "button" at bounding box center [11, 305] width 18 height 18
click at [292, 36] on button "settings Settings" at bounding box center [268, 31] width 102 height 14
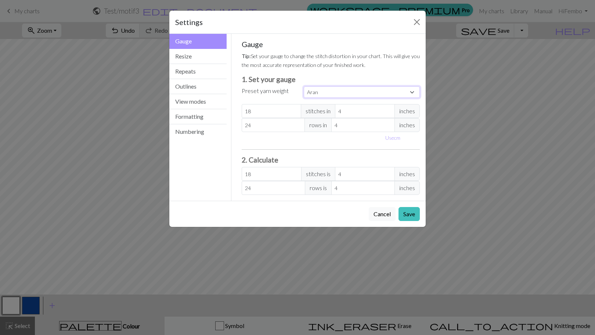
click at [345, 92] on select "Custom Square Lace Light Fingering Fingering Sport Double knit Worsted Aran Bul…" at bounding box center [362, 91] width 116 height 11
select select "worsted"
click at [304, 86] on select "Custom Square Lace Light Fingering Fingering Sport Double knit Worsted Aran Bul…" at bounding box center [362, 91] width 116 height 11
type input "20"
type input "26"
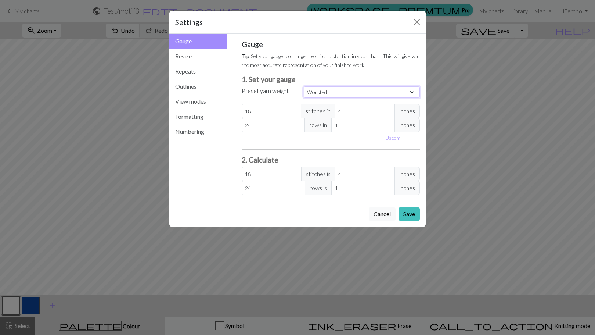
type input "20"
type input "26"
click at [194, 105] on button "View modes" at bounding box center [197, 101] width 57 height 15
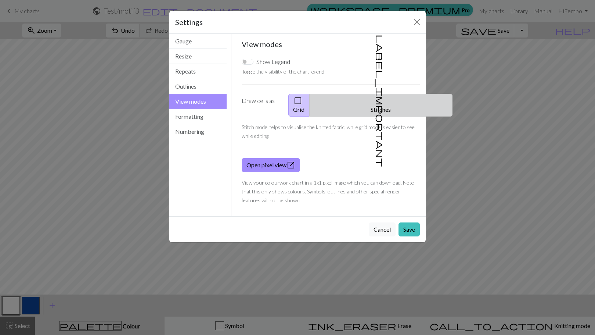
click at [379, 102] on button "label_important Stitches" at bounding box center [380, 105] width 143 height 23
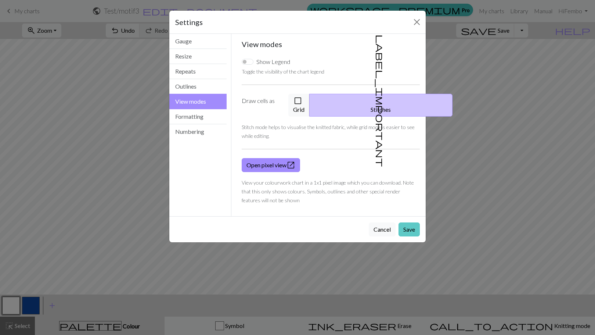
click at [409, 222] on button "Save" at bounding box center [409, 229] width 21 height 14
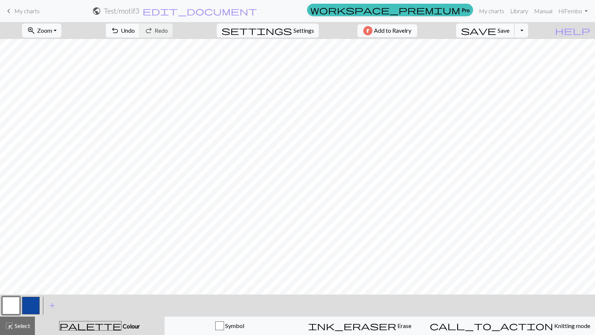
click at [511, 36] on button "save Save Save" at bounding box center [485, 31] width 58 height 14
click at [498, 10] on link "My charts" at bounding box center [491, 11] width 31 height 15
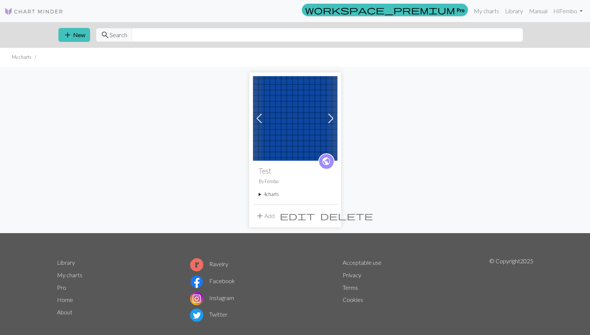
click at [334, 119] on span at bounding box center [331, 118] width 12 height 12
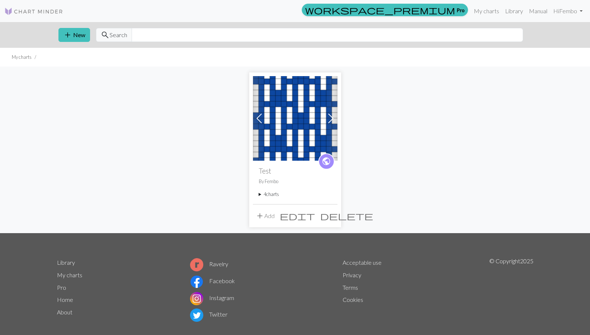
click at [334, 119] on span at bounding box center [331, 118] width 12 height 12
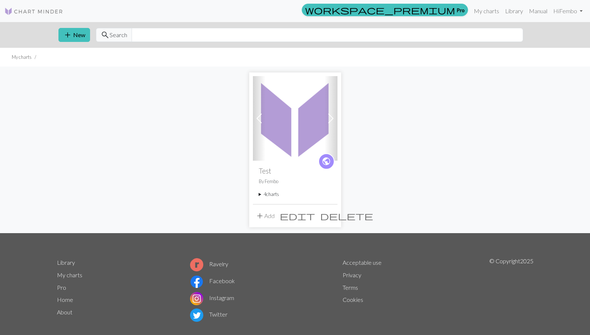
click at [334, 119] on span at bounding box center [331, 118] width 12 height 12
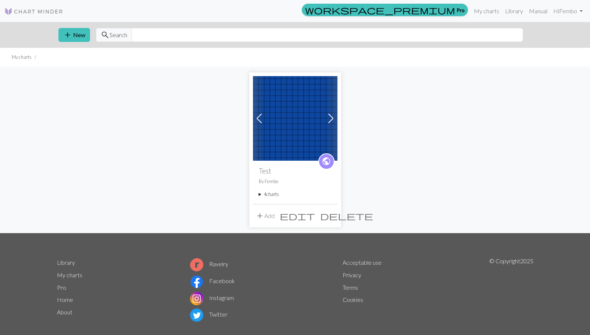
click at [269, 192] on summary "4 charts" at bounding box center [295, 194] width 73 height 7
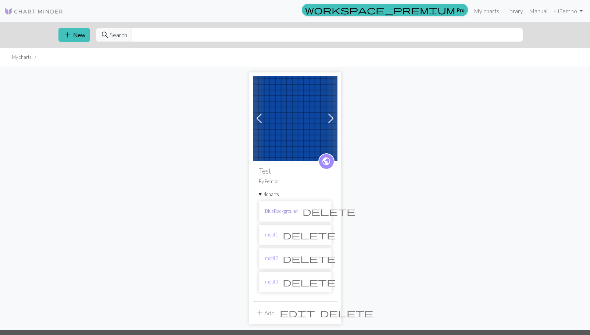
click at [270, 210] on link "BlueBackground" at bounding box center [281, 211] width 33 height 7
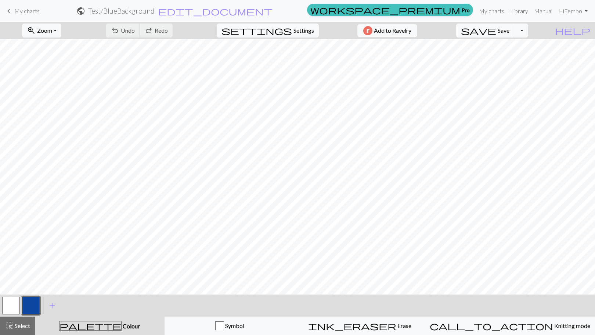
click at [293, 30] on span "Settings" at bounding box center [303, 30] width 21 height 9
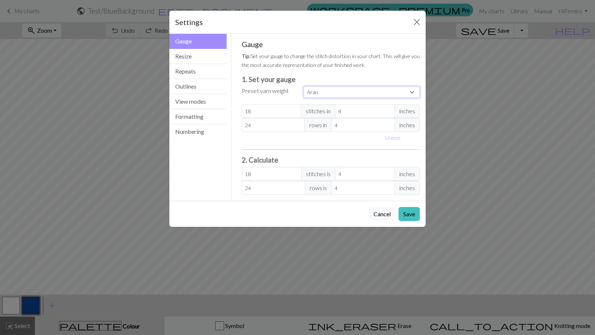
click at [352, 92] on select "Custom Square Lace Light Fingering Fingering Sport Double knit Worsted Aran Bul…" at bounding box center [362, 91] width 116 height 11
select select "worsted"
click at [304, 86] on select "Custom Square Lace Light Fingering Fingering Sport Double knit Worsted Aran Bul…" at bounding box center [362, 91] width 116 height 11
type input "20"
type input "26"
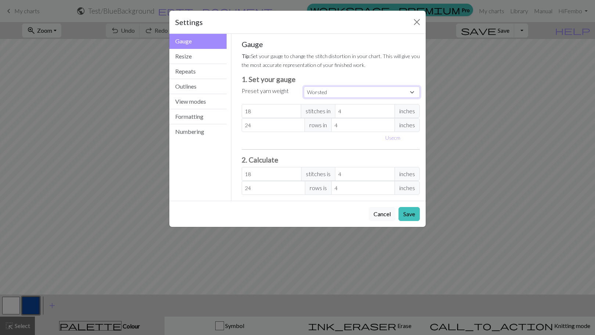
type input "20"
type input "26"
click at [406, 214] on button "Save" at bounding box center [409, 214] width 21 height 14
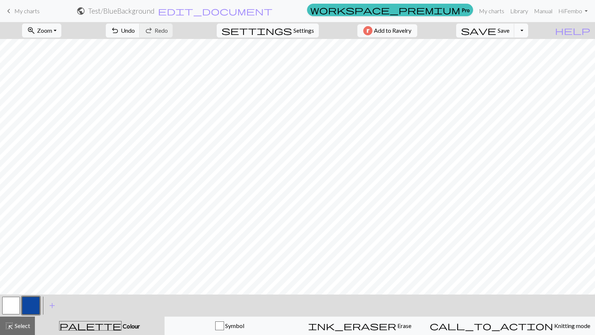
click at [528, 31] on button "Toggle Dropdown" at bounding box center [521, 31] width 14 height 14
click at [516, 48] on button "file_copy Save a copy" at bounding box center [467, 47] width 121 height 12
click at [496, 33] on span "save" at bounding box center [478, 30] width 35 height 10
click at [528, 30] on button "Toggle Dropdown" at bounding box center [521, 31] width 14 height 14
click at [515, 44] on button "file_copy Save a copy" at bounding box center [467, 47] width 121 height 12
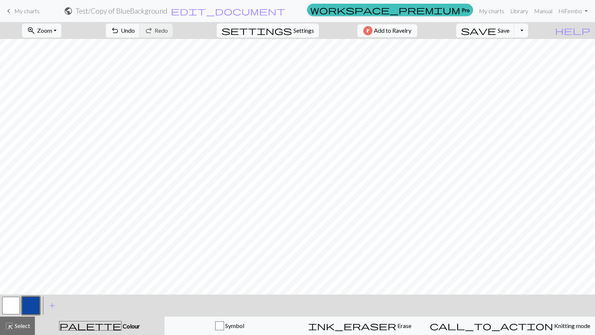
click at [248, 15] on form "public Test / Copy of BlueBackground edit_document Edit settings" at bounding box center [175, 11] width 259 height 14
click at [167, 12] on h2 "Test / Copy of BlueBackground" at bounding box center [122, 11] width 92 height 8
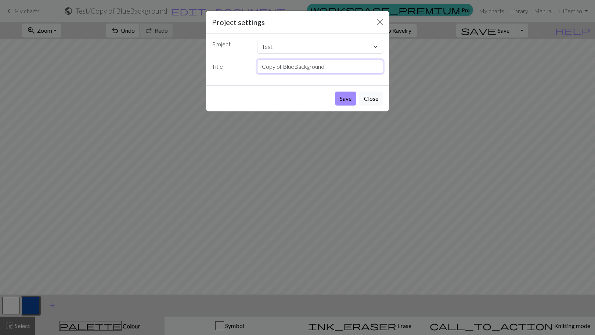
click at [302, 65] on input "Copy of BlueBackground" at bounding box center [320, 67] width 126 height 14
type input "motif4"
click at [335, 91] on button "Save" at bounding box center [345, 98] width 21 height 14
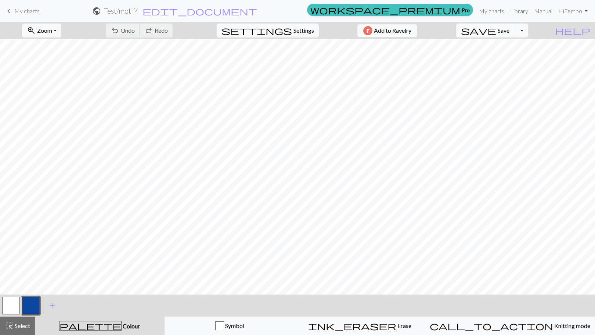
click at [14, 306] on button "button" at bounding box center [11, 305] width 18 height 18
click at [25, 306] on button "button" at bounding box center [31, 305] width 18 height 18
click at [12, 309] on button "button" at bounding box center [11, 305] width 18 height 18
click at [34, 308] on button "button" at bounding box center [31, 305] width 18 height 18
click at [17, 304] on button "button" at bounding box center [11, 305] width 18 height 18
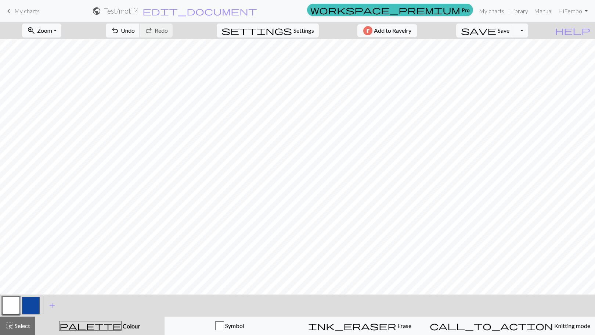
click at [29, 305] on button "button" at bounding box center [31, 305] width 18 height 18
click at [12, 301] on button "button" at bounding box center [11, 305] width 18 height 18
click at [33, 306] on button "button" at bounding box center [31, 305] width 18 height 18
click at [6, 305] on button "button" at bounding box center [11, 305] width 18 height 18
click at [35, 306] on button "button" at bounding box center [31, 305] width 18 height 18
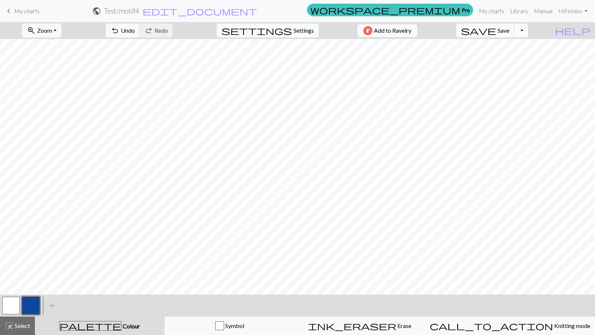
click at [14, 307] on button "button" at bounding box center [11, 305] width 18 height 18
click at [299, 32] on span "Settings" at bounding box center [303, 30] width 21 height 9
select select "worsted"
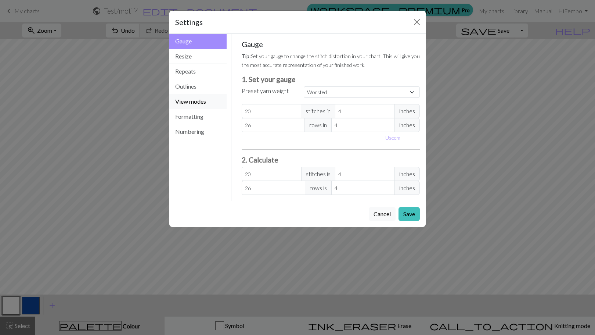
click at [199, 103] on button "View modes" at bounding box center [197, 101] width 57 height 15
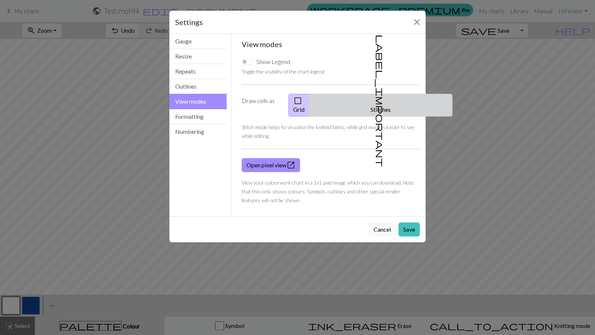
click at [393, 95] on button "label_important Stitches" at bounding box center [380, 105] width 143 height 23
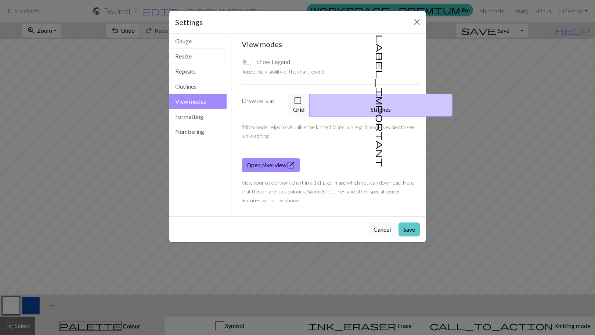
click at [411, 222] on button "Save" at bounding box center [409, 229] width 21 height 14
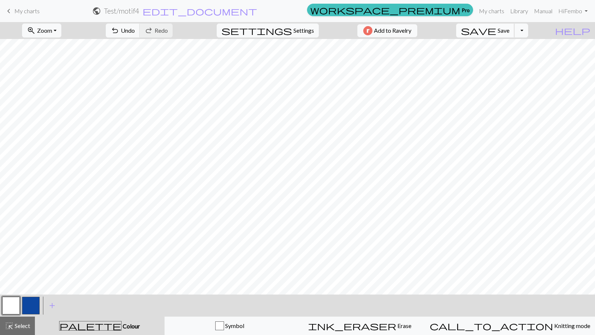
click at [509, 30] on span "Save" at bounding box center [504, 30] width 12 height 7
click at [486, 11] on link "My charts" at bounding box center [491, 11] width 31 height 15
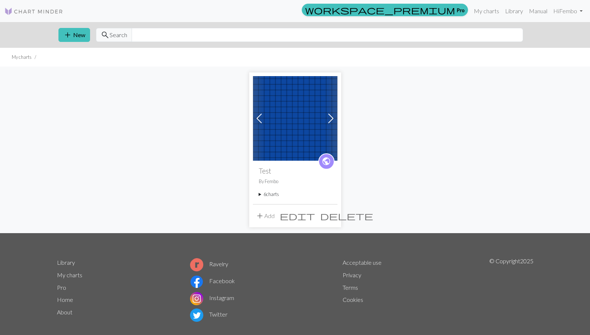
click at [275, 194] on summary "6 charts" at bounding box center [295, 194] width 73 height 7
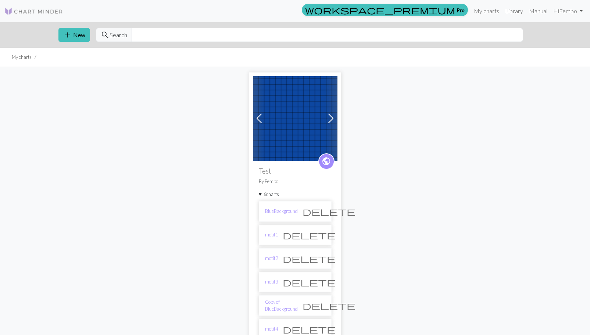
scroll to position [41, 0]
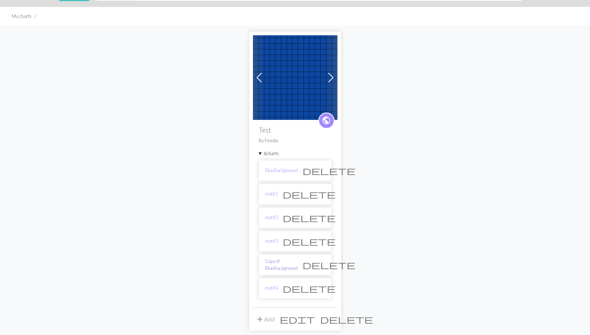
click at [285, 263] on link "Copy of BlueBackground" at bounding box center [281, 264] width 33 height 14
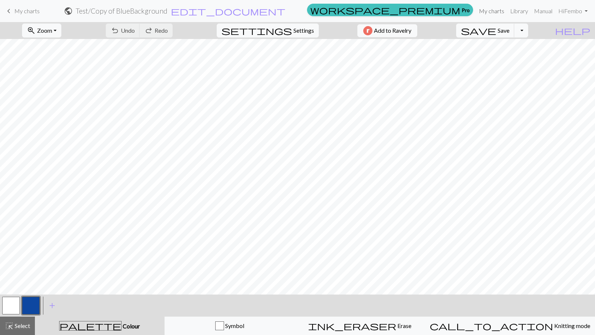
click at [490, 10] on link "My charts" at bounding box center [491, 11] width 31 height 15
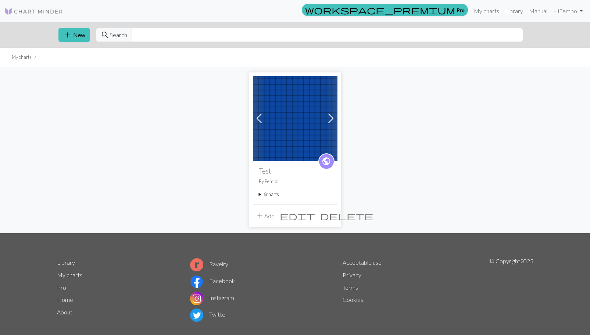
click at [269, 192] on summary "6 charts" at bounding box center [295, 194] width 73 height 7
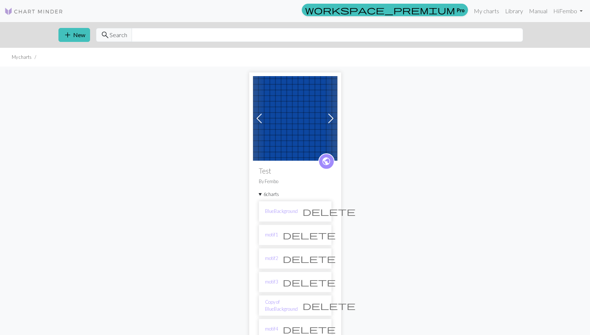
click at [319, 307] on span "delete" at bounding box center [328, 305] width 53 height 10
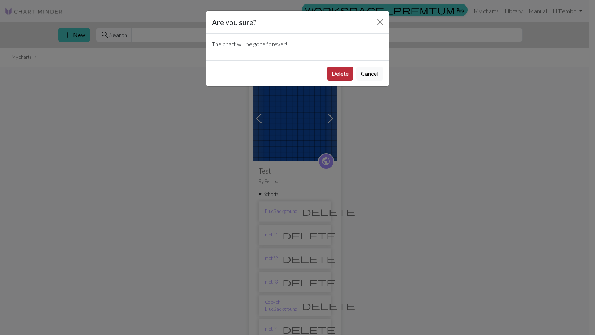
click at [339, 73] on button "Delete" at bounding box center [340, 73] width 26 height 14
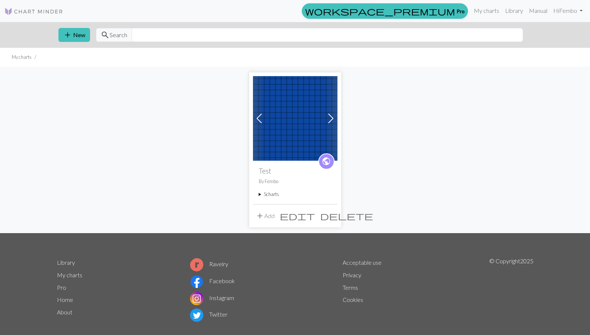
click at [257, 192] on div "public Test By Fembo 5 charts BlueBackground delete motif1 delete motif2 delete…" at bounding box center [295, 182] width 84 height 43
click at [257, 193] on div "public Test By Fembo 5 charts BlueBackground delete motif1 delete motif2 delete…" at bounding box center [295, 182] width 84 height 43
click at [257, 194] on div "public Test By Fembo 5 charts BlueBackground delete motif1 delete motif2 delete…" at bounding box center [295, 182] width 84 height 43
click at [263, 193] on summary "5 charts" at bounding box center [295, 194] width 73 height 7
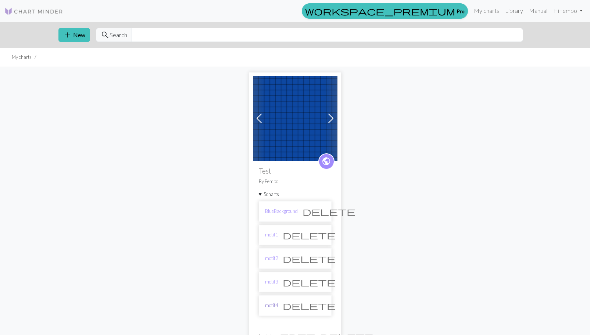
click at [271, 307] on link "motif4" at bounding box center [271, 305] width 13 height 7
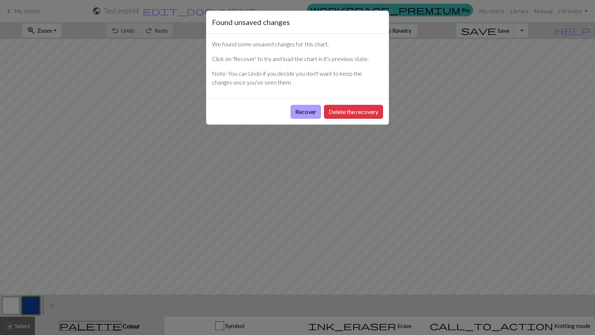
click at [309, 111] on button "Recover" at bounding box center [306, 112] width 30 height 14
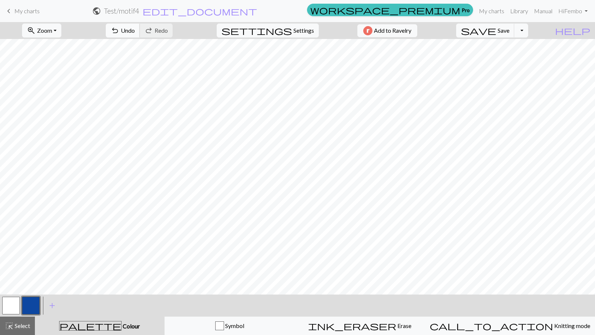
click at [119, 34] on span "undo" at bounding box center [115, 30] width 9 height 10
click at [511, 30] on button "save Save Save" at bounding box center [485, 31] width 58 height 14
click at [490, 13] on link "My charts" at bounding box center [491, 11] width 31 height 15
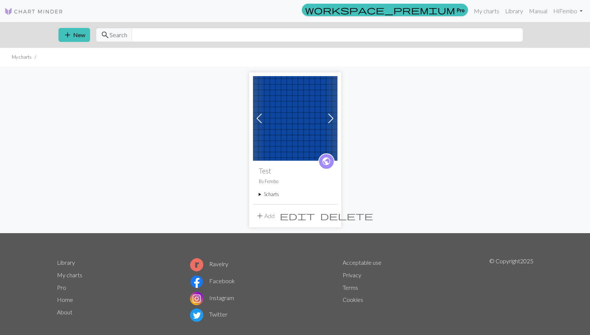
click at [259, 195] on summary "5 charts" at bounding box center [295, 194] width 73 height 7
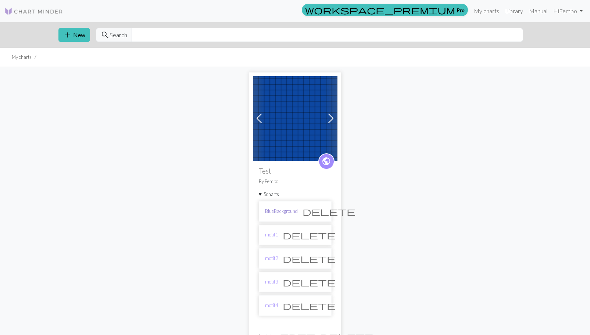
click at [276, 208] on link "BlueBackground" at bounding box center [281, 211] width 33 height 7
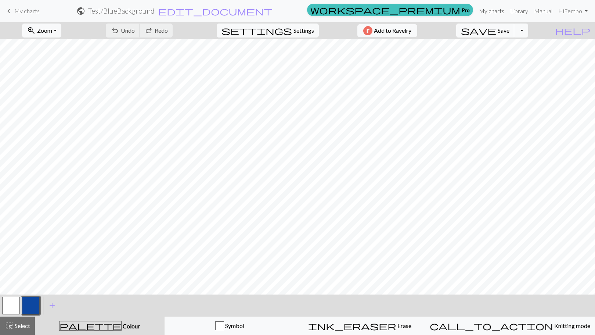
click at [493, 13] on link "My charts" at bounding box center [491, 11] width 31 height 15
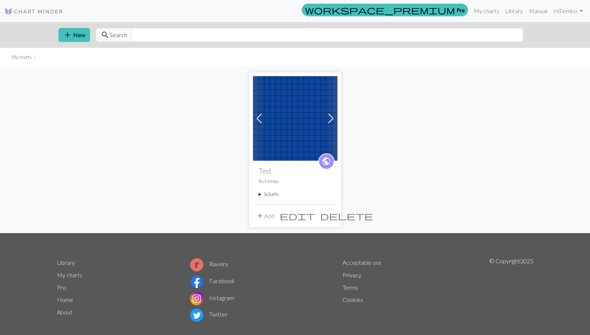
click at [261, 193] on summary "5 charts" at bounding box center [295, 194] width 73 height 7
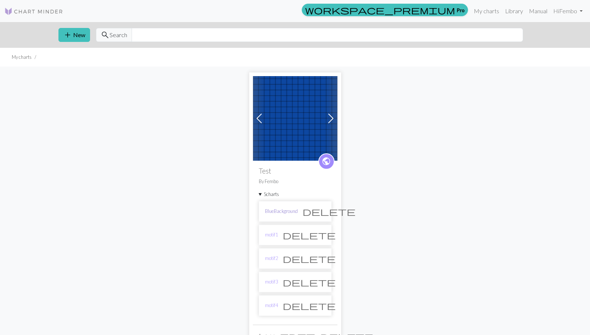
click at [275, 214] on link "BlueBackground" at bounding box center [281, 211] width 33 height 7
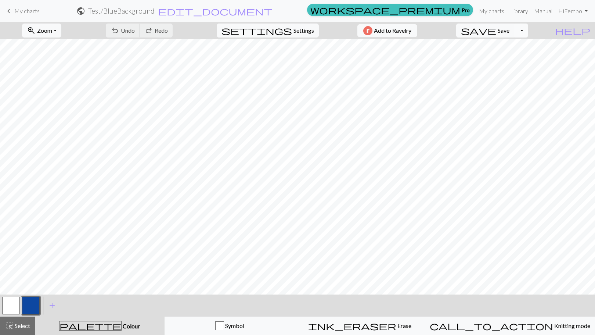
click at [528, 31] on button "Toggle Dropdown" at bounding box center [521, 31] width 14 height 14
click at [518, 46] on button "file_copy Save a copy" at bounding box center [467, 47] width 121 height 12
click at [167, 13] on h2 "Test / Copy of BlueBackground" at bounding box center [122, 11] width 92 height 8
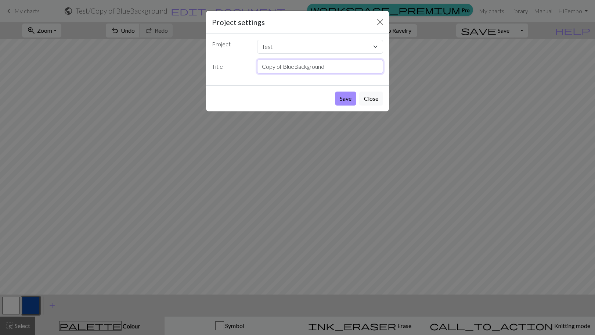
click at [297, 66] on input "Copy of BlueBackground" at bounding box center [320, 67] width 126 height 14
type input "motif5"
click at [335, 91] on button "Save" at bounding box center [345, 98] width 21 height 14
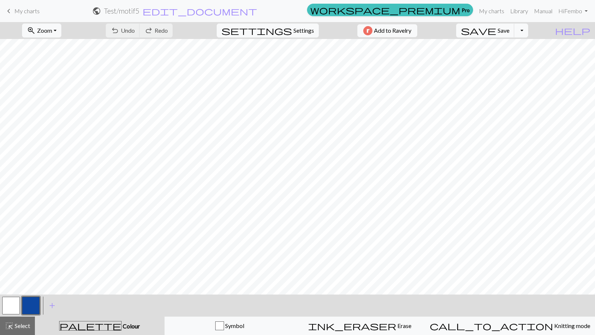
click at [10, 304] on button "button" at bounding box center [11, 305] width 18 height 18
click at [30, 303] on button "button" at bounding box center [31, 305] width 18 height 18
click at [12, 302] on button "button" at bounding box center [11, 305] width 18 height 18
click at [284, 31] on span "settings" at bounding box center [256, 30] width 71 height 10
select select "worsted"
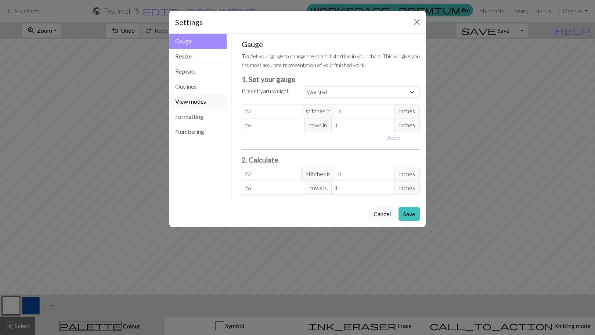
click at [191, 99] on button "View modes" at bounding box center [197, 101] width 57 height 15
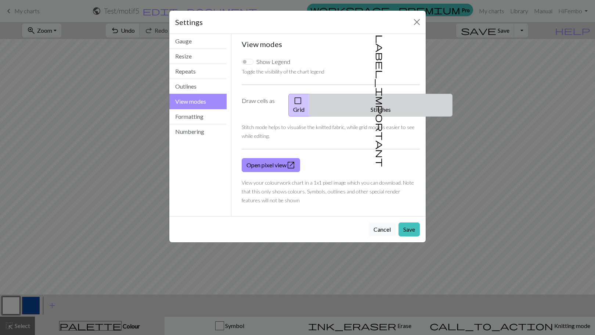
click at [397, 98] on button "label_important Stitches" at bounding box center [380, 105] width 143 height 23
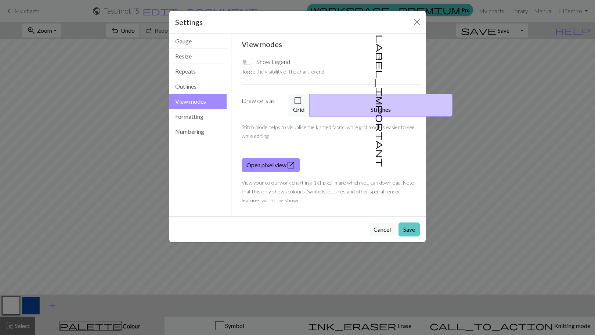
click at [411, 222] on button "Save" at bounding box center [409, 229] width 21 height 14
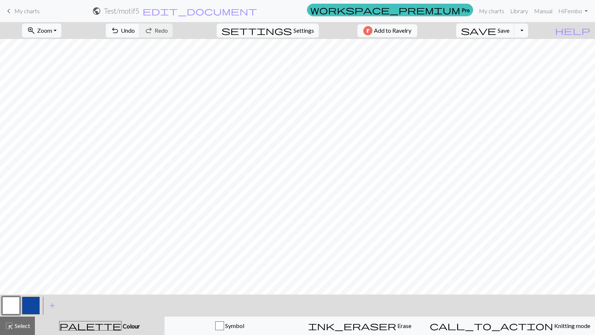
click at [39, 302] on button "button" at bounding box center [31, 305] width 18 height 18
click at [15, 303] on button "button" at bounding box center [11, 305] width 18 height 18
click at [36, 304] on button "button" at bounding box center [31, 305] width 18 height 18
click at [9, 306] on button "button" at bounding box center [11, 305] width 18 height 18
click at [26, 303] on button "button" at bounding box center [31, 305] width 18 height 18
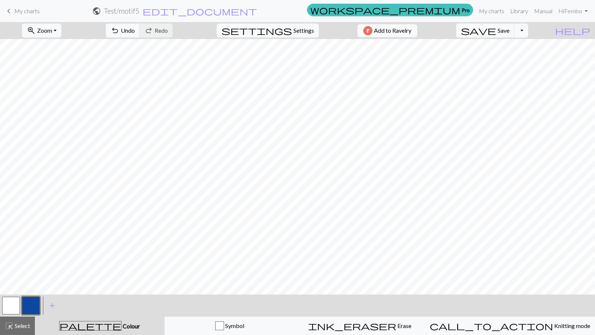
click at [14, 307] on button "button" at bounding box center [11, 305] width 18 height 18
click at [27, 306] on button "button" at bounding box center [31, 305] width 18 height 18
click at [18, 301] on button "button" at bounding box center [11, 305] width 18 height 18
click at [30, 304] on button "button" at bounding box center [31, 305] width 18 height 18
click at [8, 301] on button "button" at bounding box center [11, 305] width 18 height 18
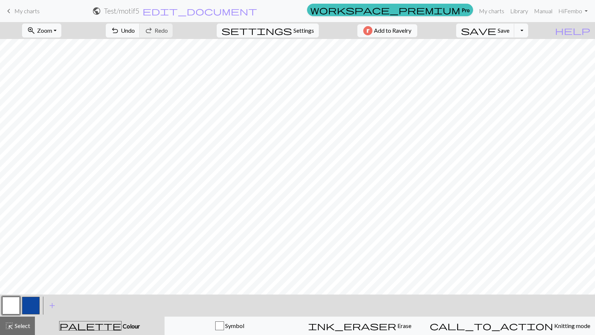
click at [36, 299] on button "button" at bounding box center [31, 305] width 18 height 18
click at [7, 308] on button "button" at bounding box center [11, 305] width 18 height 18
click at [32, 300] on button "button" at bounding box center [31, 305] width 18 height 18
click at [8, 306] on button "button" at bounding box center [11, 305] width 18 height 18
click at [35, 302] on button "button" at bounding box center [31, 305] width 18 height 18
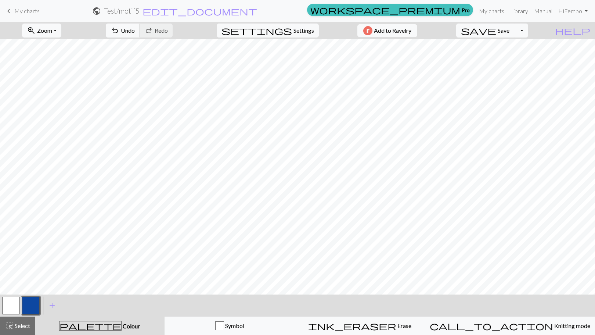
click at [14, 304] on button "button" at bounding box center [11, 305] width 18 height 18
click at [34, 303] on button "button" at bounding box center [31, 305] width 18 height 18
click at [11, 299] on button "button" at bounding box center [11, 305] width 18 height 18
click at [509, 28] on span "Save" at bounding box center [504, 30] width 12 height 7
click at [26, 301] on button "button" at bounding box center [31, 305] width 18 height 18
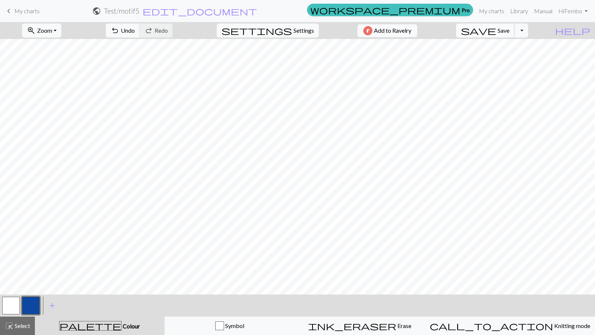
click at [509, 30] on span "Save" at bounding box center [504, 30] width 12 height 7
click at [11, 303] on button "button" at bounding box center [11, 305] width 18 height 18
click at [30, 306] on button "button" at bounding box center [31, 305] width 18 height 18
click at [509, 33] on span "Save" at bounding box center [504, 30] width 12 height 7
click at [493, 13] on link "My charts" at bounding box center [491, 11] width 31 height 15
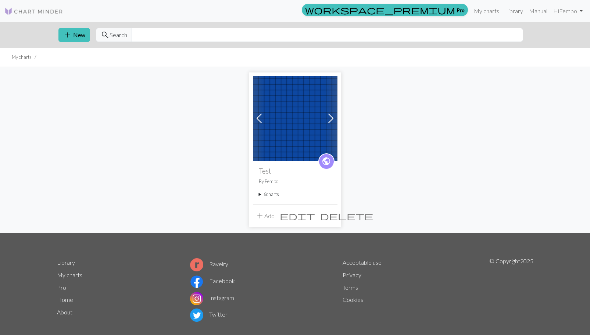
click at [267, 195] on summary "6 charts" at bounding box center [295, 194] width 73 height 7
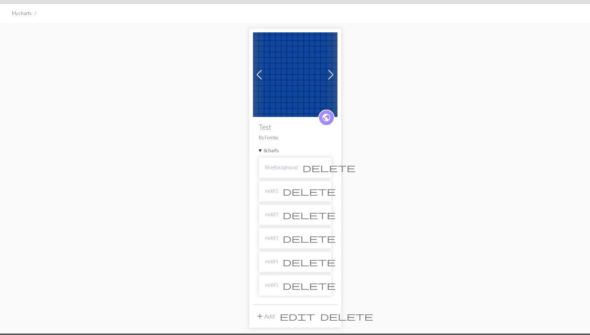
scroll to position [44, 0]
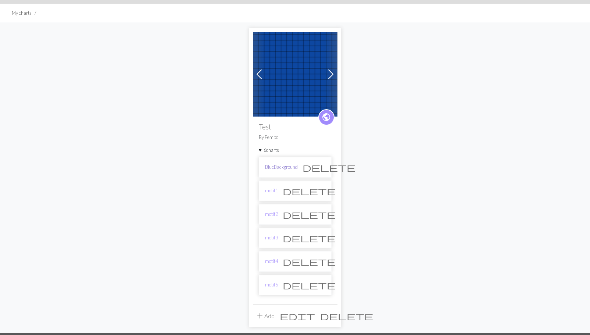
click at [284, 167] on link "BlueBackground" at bounding box center [281, 166] width 33 height 7
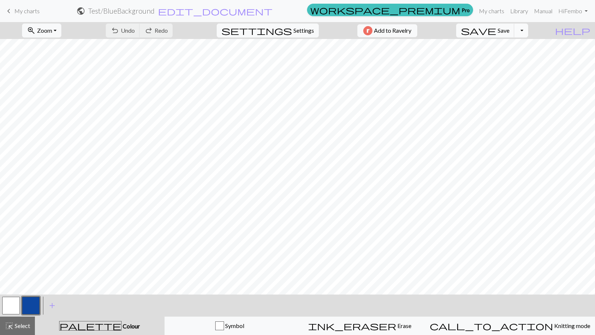
click at [528, 30] on button "Toggle Dropdown" at bounding box center [521, 31] width 14 height 14
click at [492, 48] on span "file_copy" at bounding box center [451, 47] width 79 height 10
click at [167, 14] on h2 "Test / Copy of BlueBackground" at bounding box center [122, 11] width 92 height 8
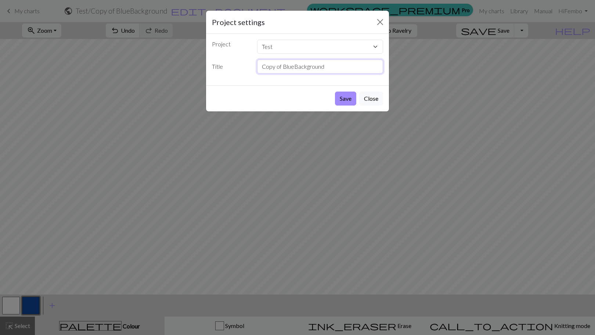
click at [282, 65] on input "Copy of BlueBackground" at bounding box center [320, 67] width 126 height 14
type input "motif6"
click at [335, 91] on button "Save" at bounding box center [345, 98] width 21 height 14
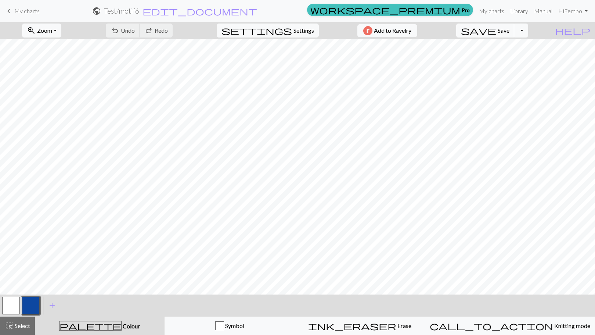
click at [18, 299] on button "button" at bounding box center [11, 305] width 18 height 18
click at [34, 303] on button "button" at bounding box center [31, 305] width 18 height 18
click at [15, 309] on button "button" at bounding box center [11, 305] width 18 height 18
click at [30, 303] on button "button" at bounding box center [31, 305] width 18 height 18
click at [5, 307] on button "button" at bounding box center [11, 305] width 18 height 18
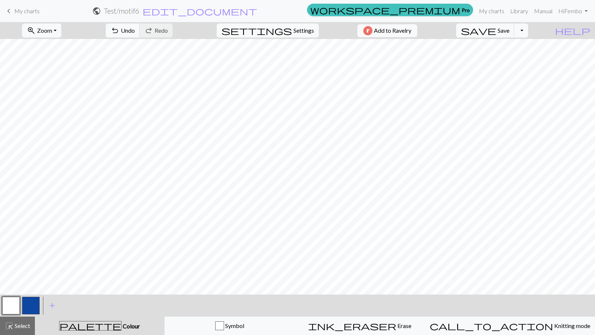
click at [24, 304] on button "button" at bounding box center [31, 305] width 18 height 18
click at [9, 310] on button "button" at bounding box center [11, 305] width 18 height 18
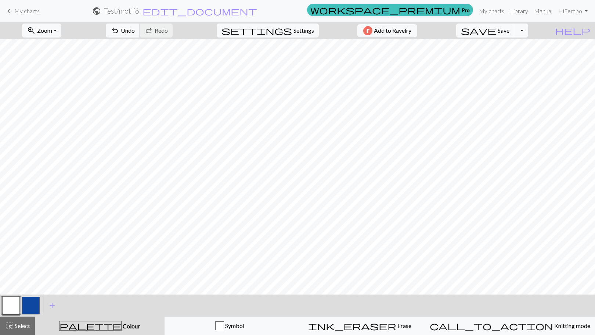
click at [30, 308] on button "button" at bounding box center [31, 305] width 18 height 18
click at [18, 308] on button "button" at bounding box center [11, 305] width 18 height 18
click at [309, 28] on span "Settings" at bounding box center [303, 30] width 21 height 9
select select "worsted"
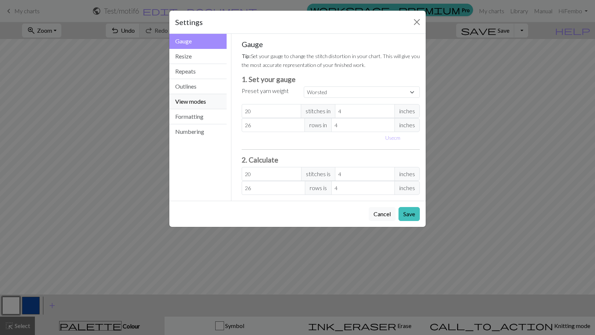
click at [195, 99] on button "View modes" at bounding box center [197, 101] width 57 height 15
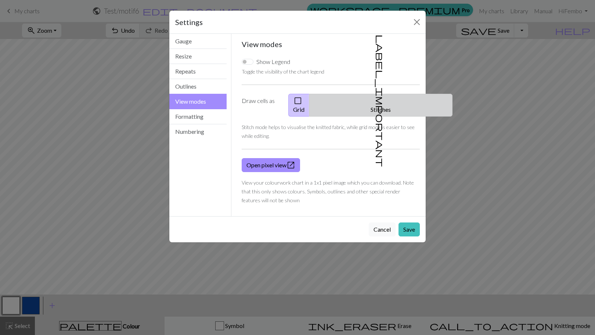
click at [385, 102] on button "label_important Stitches" at bounding box center [380, 105] width 143 height 23
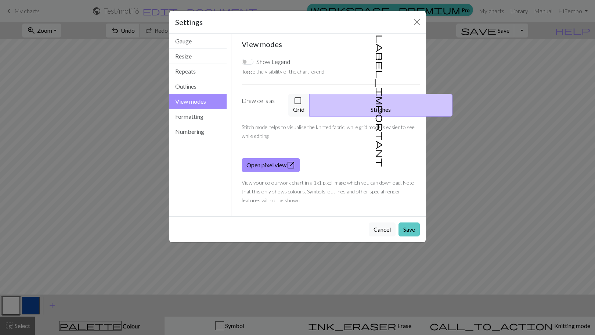
click at [408, 226] on button "Save" at bounding box center [409, 229] width 21 height 14
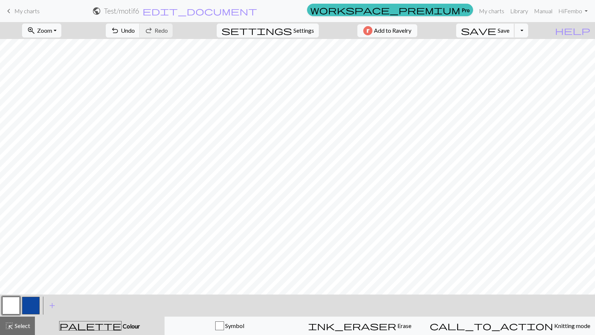
click at [509, 31] on span "Save" at bounding box center [504, 30] width 12 height 7
click at [489, 13] on link "My charts" at bounding box center [491, 11] width 31 height 15
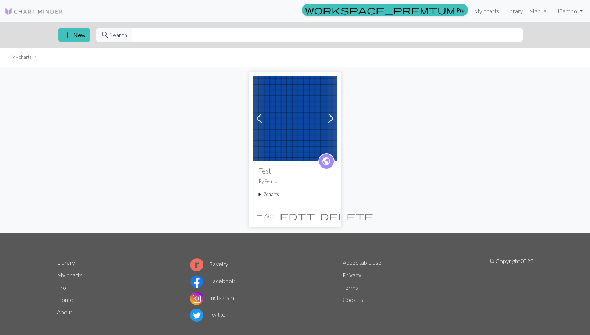
click at [328, 119] on span at bounding box center [331, 118] width 12 height 12
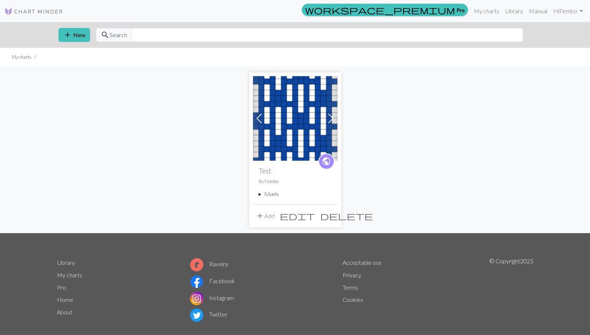
click at [330, 119] on span at bounding box center [331, 118] width 12 height 12
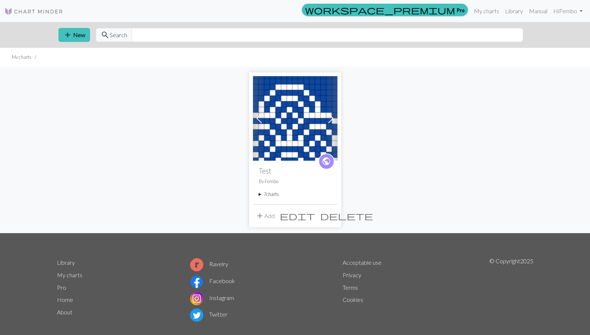
click at [330, 119] on span at bounding box center [331, 118] width 12 height 12
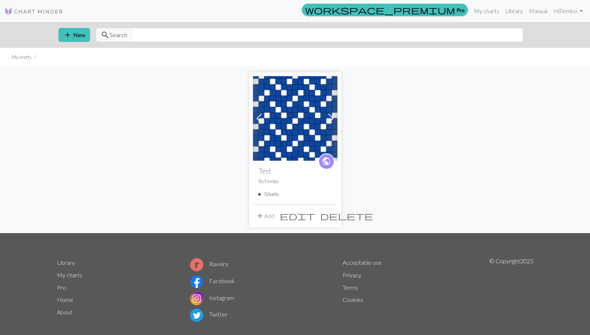
click at [330, 119] on span at bounding box center [331, 118] width 12 height 12
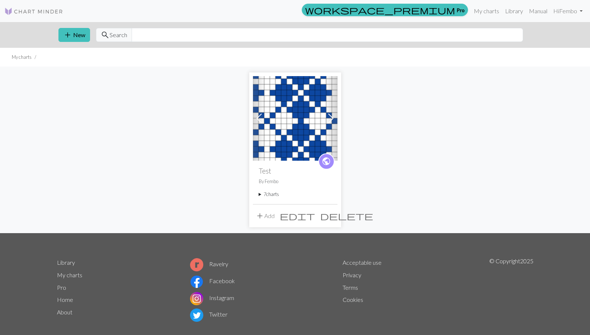
click at [330, 119] on span at bounding box center [331, 118] width 12 height 12
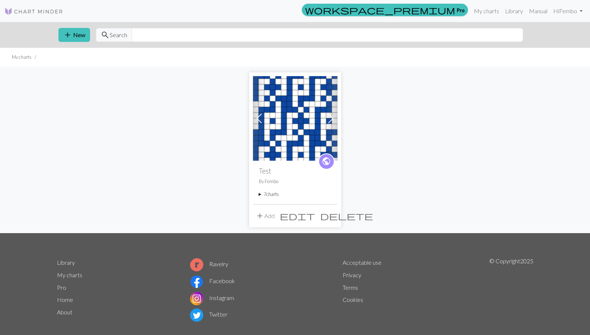
click at [330, 119] on span at bounding box center [331, 118] width 12 height 12
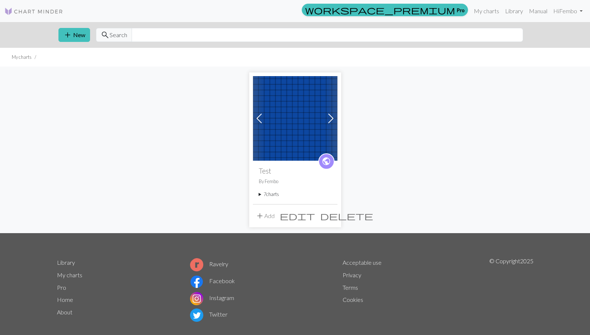
click at [330, 119] on span at bounding box center [331, 118] width 12 height 12
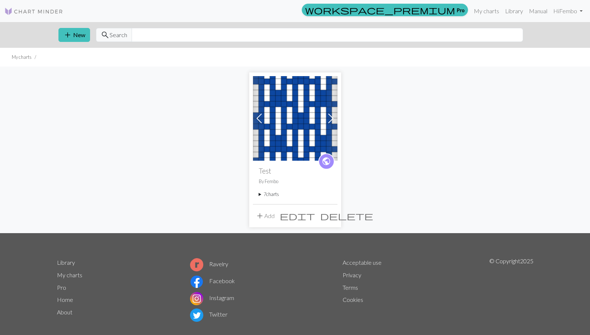
click at [260, 193] on summary "7 charts" at bounding box center [295, 194] width 73 height 7
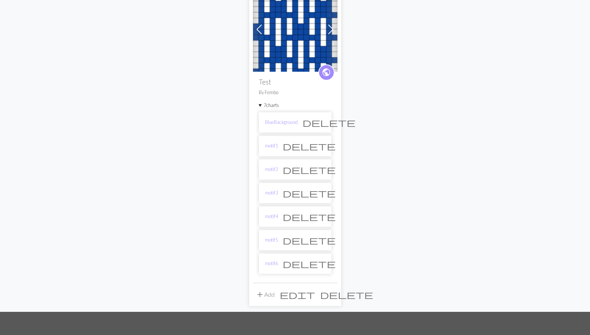
scroll to position [94, 0]
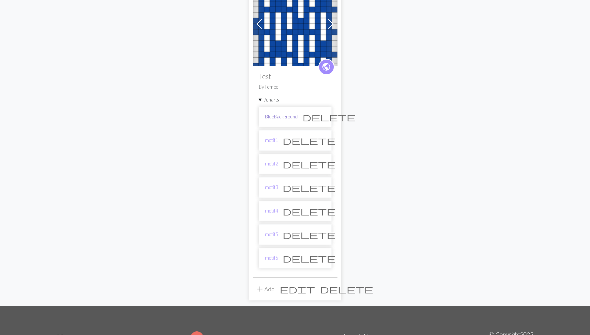
click at [274, 114] on link "BlueBackground" at bounding box center [281, 116] width 33 height 7
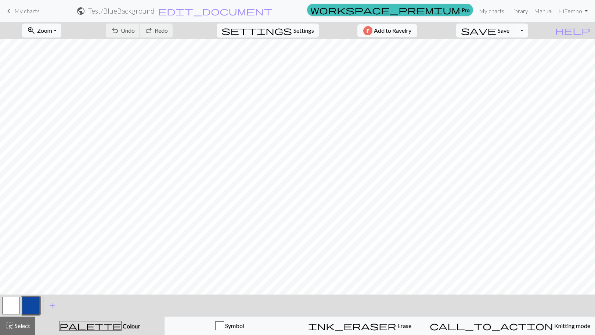
click at [528, 32] on button "Toggle Dropdown" at bounding box center [521, 31] width 14 height 14
click at [516, 47] on button "file_copy Save a copy" at bounding box center [467, 47] width 121 height 12
click at [167, 10] on h2 "Test / Copy of BlueBackground" at bounding box center [122, 11] width 92 height 8
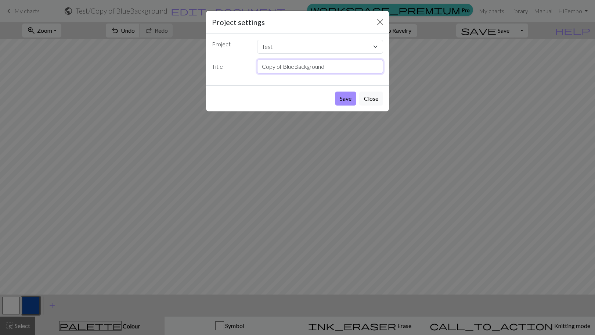
click at [275, 65] on input "Copy of BlueBackground" at bounding box center [320, 67] width 126 height 14
type input "motif7"
click at [340, 99] on button "Save" at bounding box center [345, 98] width 21 height 14
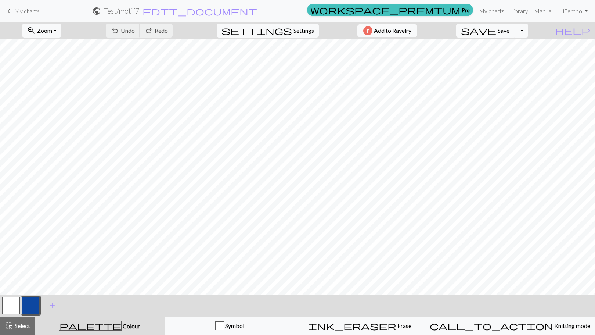
click at [14, 303] on button "button" at bounding box center [11, 305] width 18 height 18
click at [34, 304] on button "button" at bounding box center [31, 305] width 18 height 18
click at [12, 299] on button "button" at bounding box center [11, 305] width 18 height 18
click at [32, 300] on button "button" at bounding box center [31, 305] width 18 height 18
click at [19, 305] on button "button" at bounding box center [11, 305] width 18 height 18
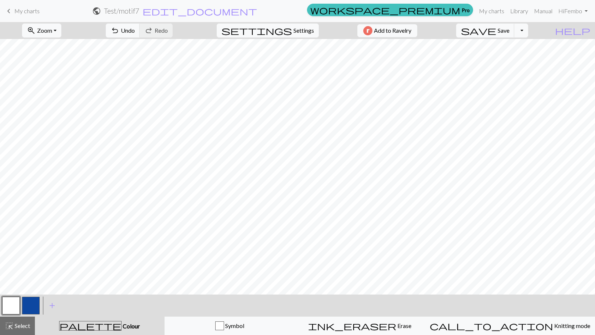
click at [33, 308] on button "button" at bounding box center [31, 305] width 18 height 18
click at [8, 306] on button "button" at bounding box center [11, 305] width 18 height 18
click at [296, 29] on span "Settings" at bounding box center [303, 30] width 21 height 9
select select "worsted"
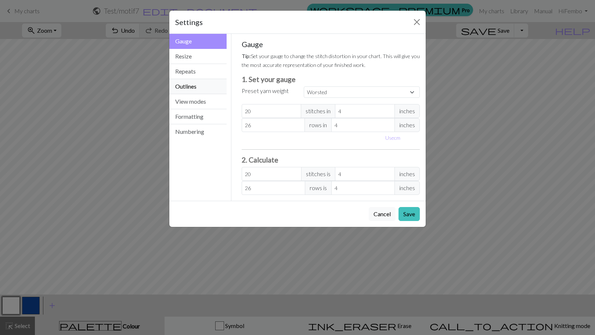
click at [186, 93] on button "Outlines" at bounding box center [197, 86] width 57 height 15
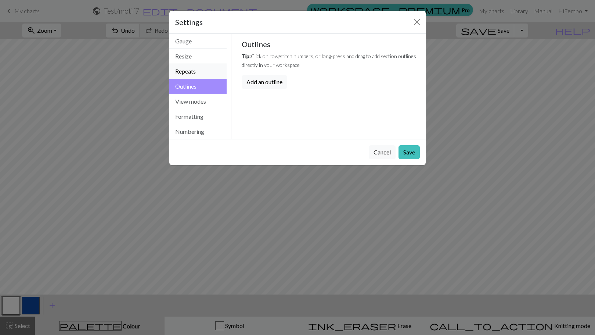
click at [208, 74] on button "Repeats" at bounding box center [197, 71] width 57 height 15
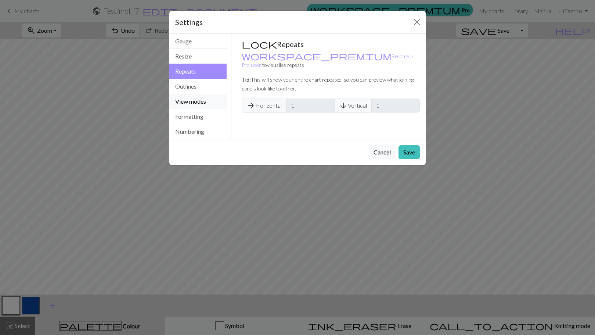
click at [206, 100] on button "View modes" at bounding box center [197, 101] width 57 height 15
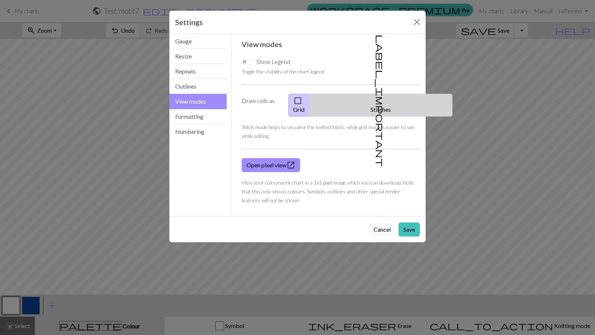
click at [381, 101] on button "label_important Stitches" at bounding box center [380, 105] width 143 height 23
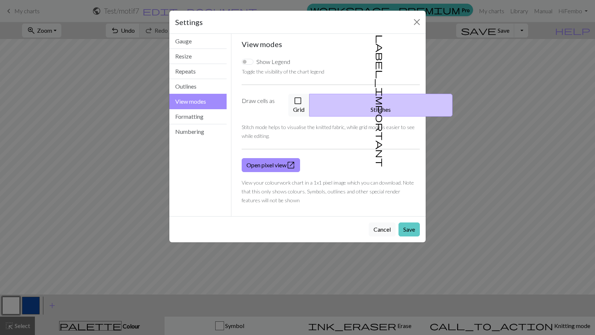
click at [408, 222] on button "Save" at bounding box center [409, 229] width 21 height 14
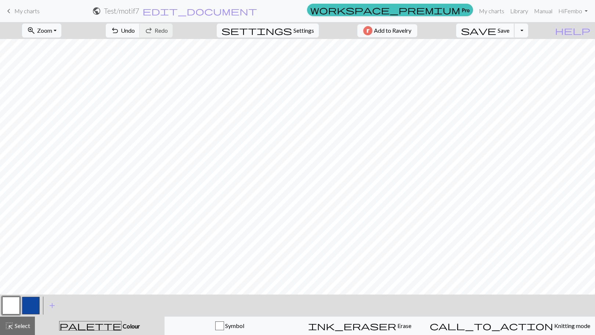
click at [509, 33] on span "Save" at bounding box center [504, 30] width 12 height 7
click at [528, 30] on button "Toggle Dropdown" at bounding box center [521, 31] width 14 height 14
click at [515, 47] on button "file_copy Save a copy" at bounding box center [467, 47] width 121 height 12
click at [152, 11] on h2 "Test / Copy of motif7" at bounding box center [121, 11] width 61 height 8
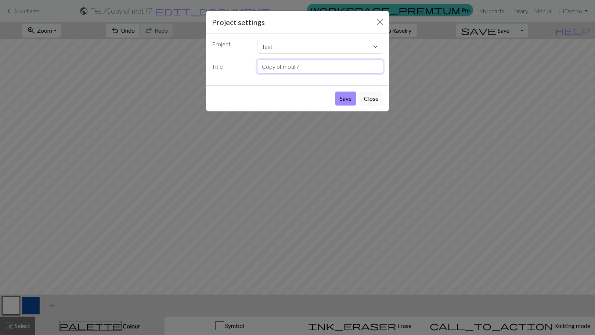
click at [301, 69] on input "Copy of motif7" at bounding box center [320, 67] width 126 height 14
type input "C"
type input "motif8"
click at [345, 97] on button "Save" at bounding box center [345, 98] width 21 height 14
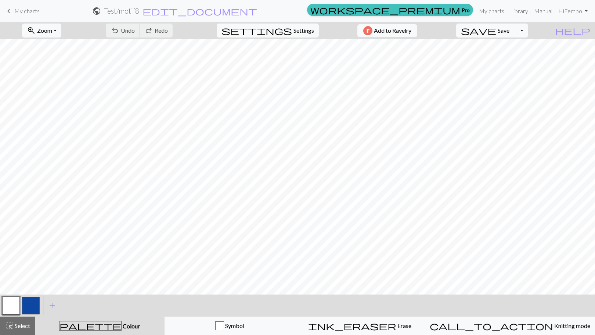
click at [29, 304] on button "button" at bounding box center [31, 305] width 18 height 18
click at [12, 308] on button "button" at bounding box center [11, 305] width 18 height 18
click at [27, 306] on button "button" at bounding box center [31, 305] width 18 height 18
click at [10, 305] on button "button" at bounding box center [11, 305] width 18 height 18
click at [509, 31] on span "Save" at bounding box center [504, 30] width 12 height 7
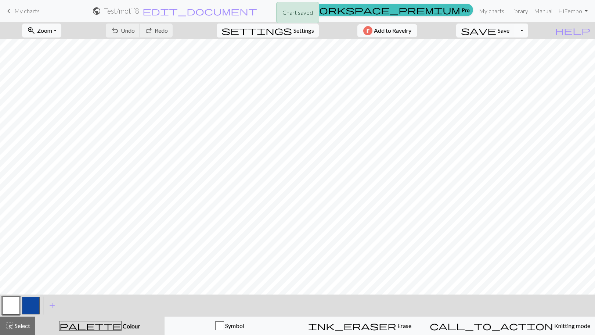
click at [528, 35] on button "Toggle Dropdown" at bounding box center [521, 31] width 14 height 14
click at [513, 51] on button "file_copy Save a copy" at bounding box center [467, 47] width 121 height 12
click at [152, 11] on h2 "Test / Copy of motif8" at bounding box center [121, 11] width 61 height 8
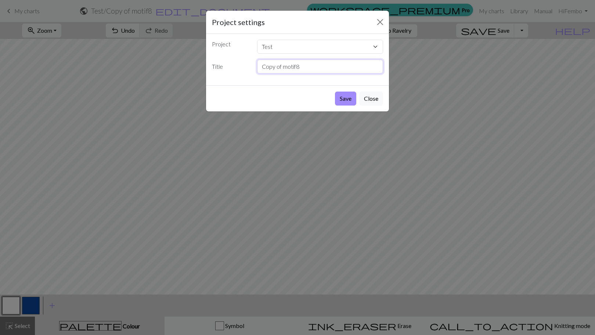
click at [306, 65] on input "Copy of motif8" at bounding box center [320, 67] width 126 height 14
type input "motif9"
click at [335, 91] on button "Save" at bounding box center [345, 98] width 21 height 14
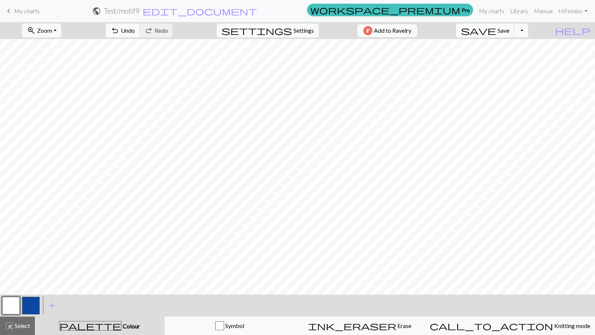
click at [35, 303] on button "button" at bounding box center [31, 305] width 18 height 18
click at [8, 312] on button "button" at bounding box center [11, 305] width 18 height 18
click at [29, 309] on button "button" at bounding box center [31, 305] width 18 height 18
click at [9, 305] on button "button" at bounding box center [11, 305] width 18 height 18
click at [515, 35] on button "save Save Save" at bounding box center [485, 31] width 58 height 14
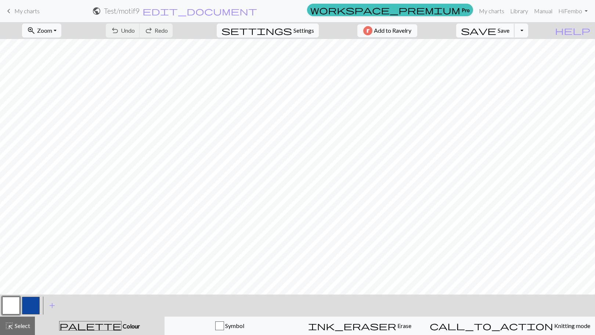
click at [509, 29] on span "Save" at bounding box center [504, 30] width 12 height 7
click at [487, 11] on div "Chart saved" at bounding box center [297, 14] width 595 height 29
click at [495, 11] on link "My charts" at bounding box center [491, 11] width 31 height 15
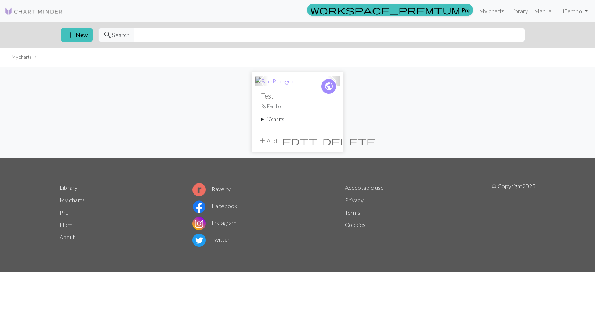
click at [261, 117] on div "public Test By Fembo 10 charts BlueBackground delete motif1 delete motif2 delet…" at bounding box center [297, 107] width 84 height 43
click at [261, 120] on summary "10 charts" at bounding box center [297, 119] width 73 height 7
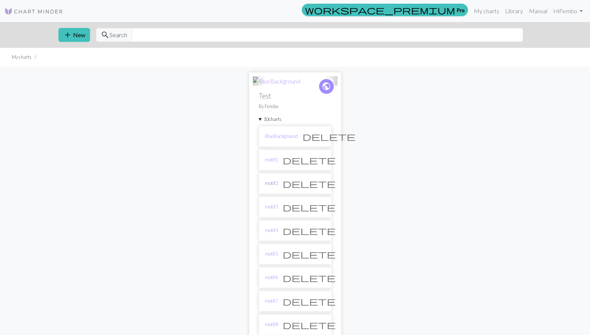
click at [273, 184] on link "motif2" at bounding box center [271, 183] width 13 height 7
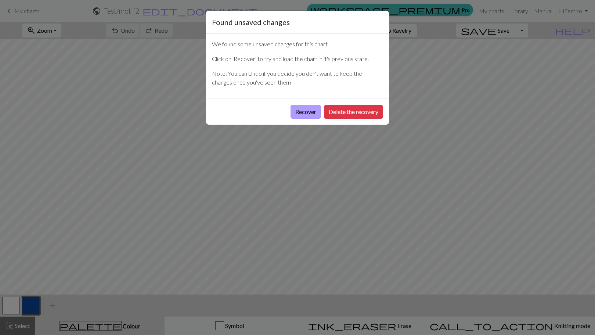
click at [305, 111] on button "Recover" at bounding box center [306, 112] width 30 height 14
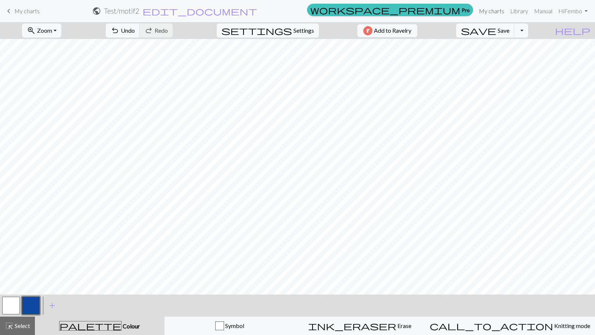
drag, startPoint x: 490, startPoint y: 13, endPoint x: 329, endPoint y: 28, distance: 162.4
click at [490, 13] on link "My charts" at bounding box center [491, 11] width 31 height 15
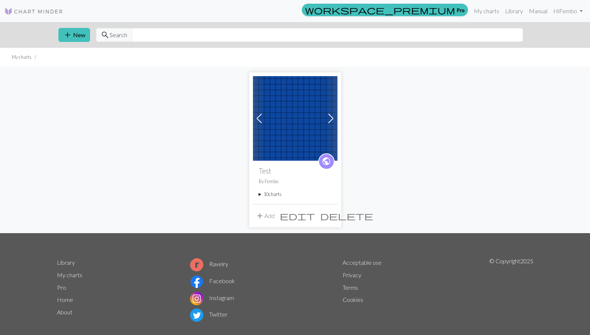
click at [259, 194] on summary "10 charts" at bounding box center [295, 194] width 73 height 7
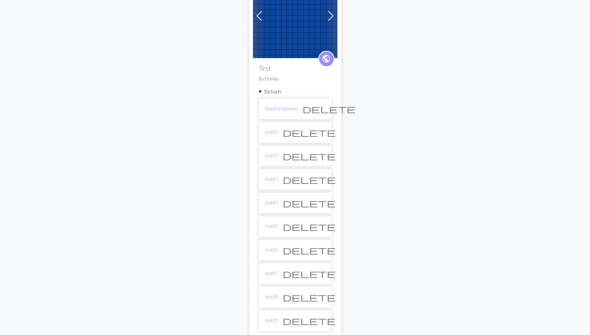
scroll to position [250, 0]
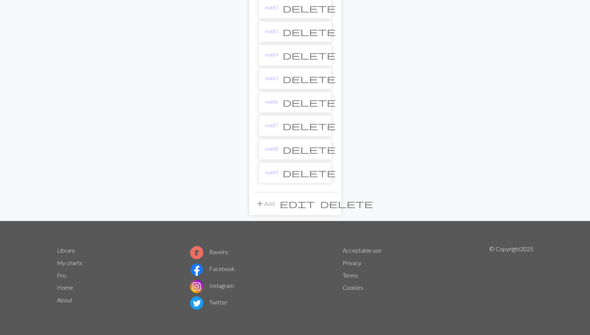
click at [314, 205] on span "edit" at bounding box center [297, 203] width 35 height 10
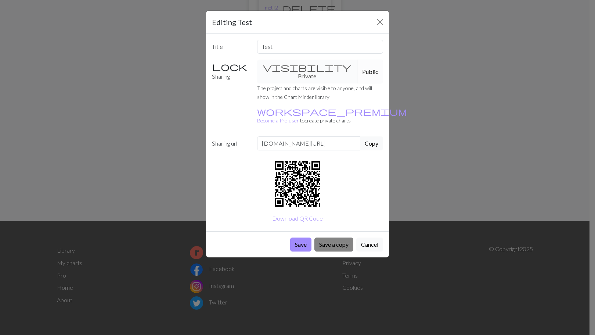
click at [327, 237] on button "Save a copy" at bounding box center [333, 244] width 39 height 14
click at [370, 237] on button "Cancel" at bounding box center [369, 244] width 27 height 14
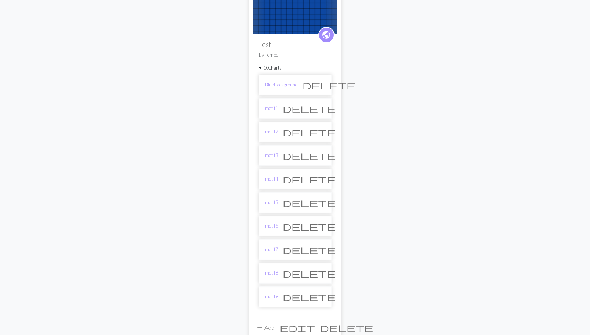
scroll to position [134, 0]
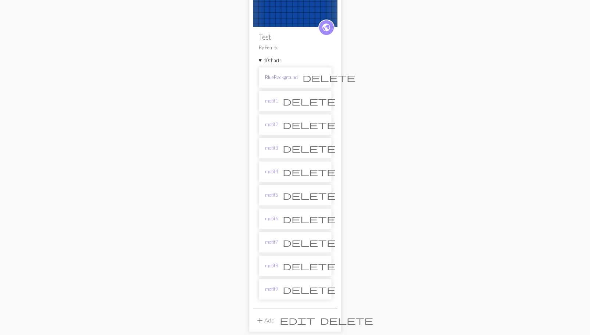
click at [276, 77] on link "BlueBackground" at bounding box center [281, 77] width 33 height 7
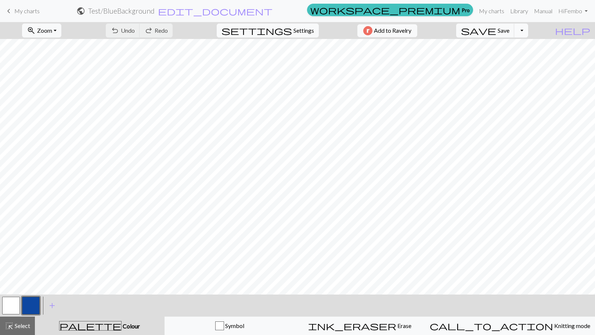
click at [528, 33] on button "Toggle Dropdown" at bounding box center [521, 31] width 14 height 14
click at [514, 46] on button "file_copy Save a copy" at bounding box center [467, 47] width 121 height 12
click at [167, 12] on h2 "Test / Copy of BlueBackground" at bounding box center [122, 11] width 92 height 8
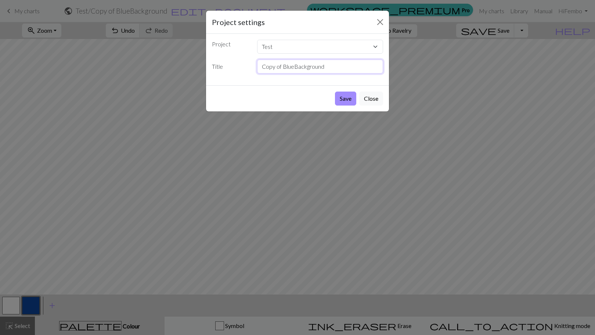
click at [364, 65] on input "Copy of BlueBackground" at bounding box center [320, 67] width 126 height 14
type input "motif10"
click at [352, 100] on button "Save" at bounding box center [345, 98] width 21 height 14
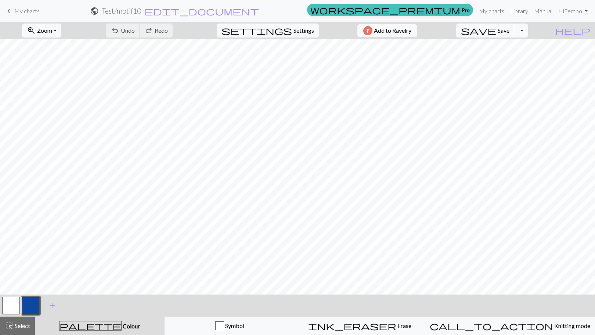
click at [14, 309] on button "button" at bounding box center [11, 305] width 18 height 18
click at [11, 306] on button "button" at bounding box center [11, 305] width 18 height 18
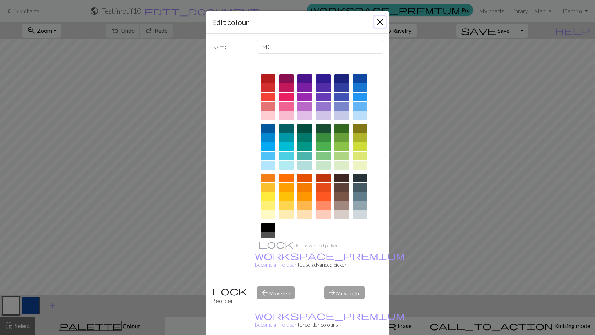
click at [379, 21] on button "Close" at bounding box center [380, 22] width 12 height 12
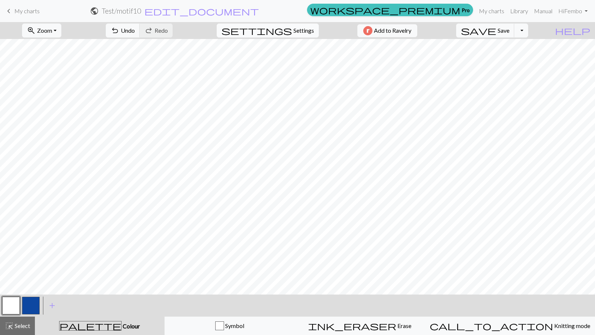
click at [296, 25] on button "settings Settings" at bounding box center [268, 31] width 102 height 14
select select "worsted"
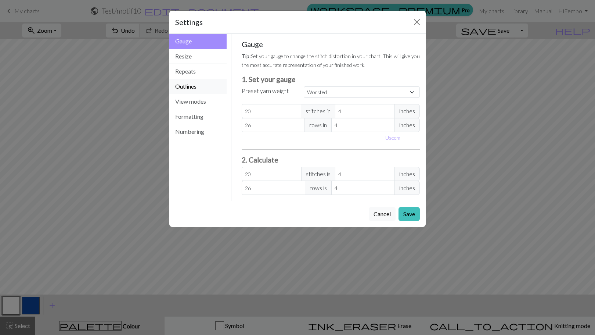
click at [191, 88] on button "Outlines" at bounding box center [197, 86] width 57 height 15
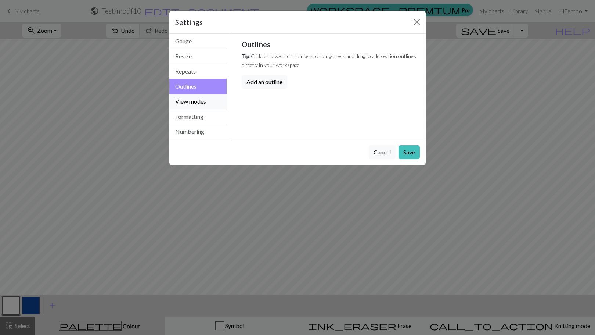
click at [194, 98] on button "View modes" at bounding box center [197, 101] width 57 height 15
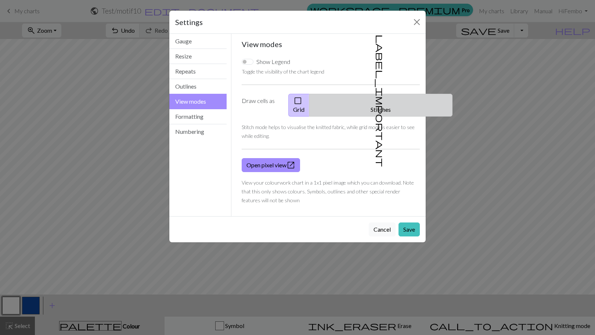
click at [379, 97] on button "label_important Stitches" at bounding box center [380, 105] width 143 height 23
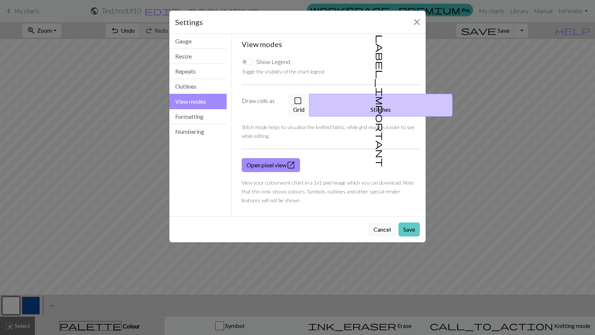
click at [407, 222] on button "Save" at bounding box center [409, 229] width 21 height 14
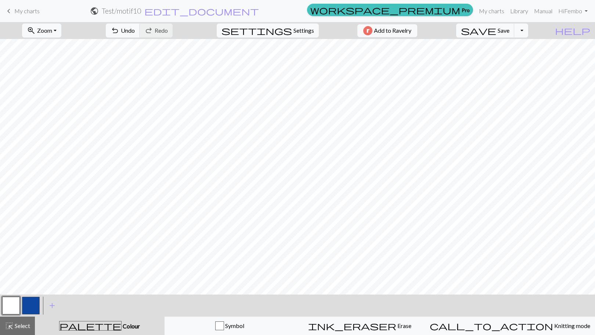
click at [30, 304] on button "button" at bounding box center [31, 305] width 18 height 18
click at [10, 306] on button "button" at bounding box center [11, 305] width 18 height 18
click at [509, 32] on span "Save" at bounding box center [504, 30] width 12 height 7
click at [515, 26] on button "save Save Save" at bounding box center [485, 31] width 58 height 14
click at [493, 10] on div "Chart saved" at bounding box center [297, 14] width 595 height 29
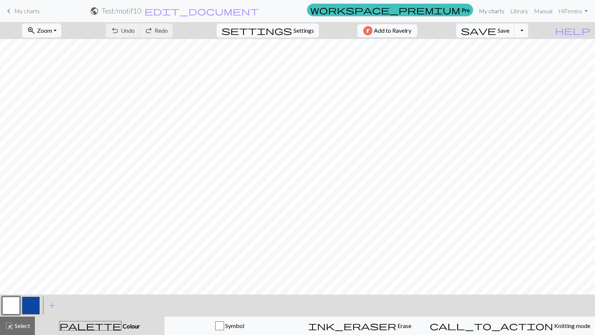
click at [485, 12] on link "My charts" at bounding box center [491, 11] width 31 height 15
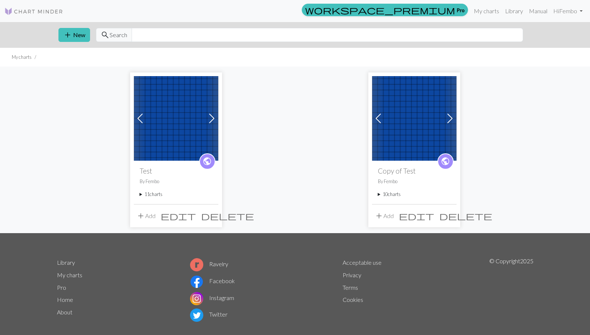
click at [451, 215] on span "delete" at bounding box center [465, 215] width 53 height 10
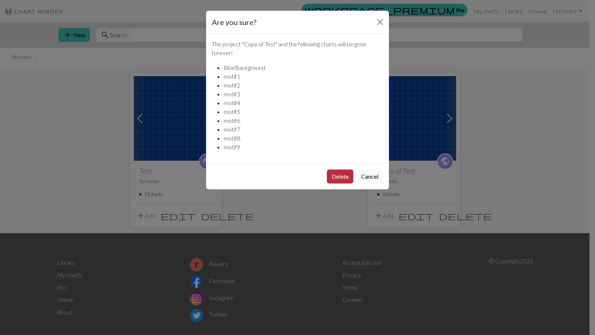
click at [334, 178] on button "Delete" at bounding box center [340, 176] width 26 height 14
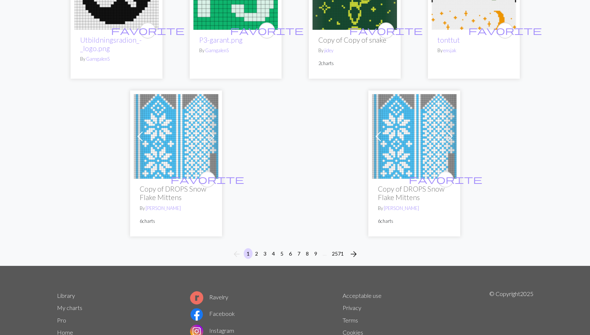
scroll to position [1829, 0]
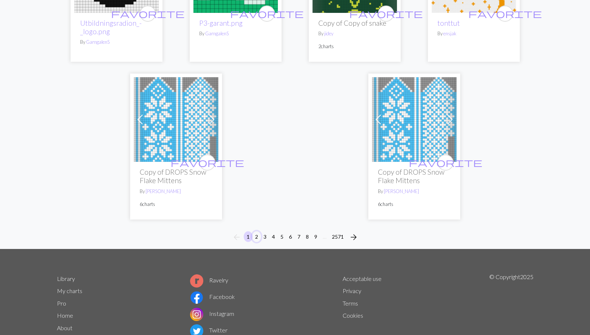
click at [256, 236] on button "2" at bounding box center [256, 236] width 9 height 11
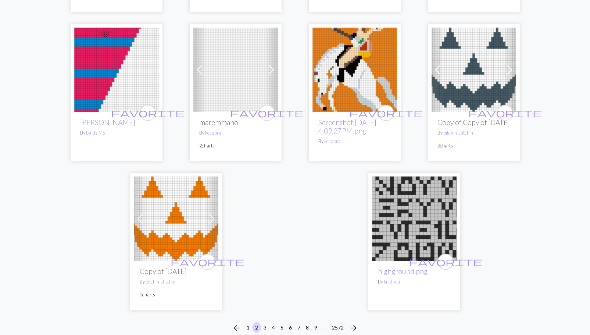
scroll to position [1884, 0]
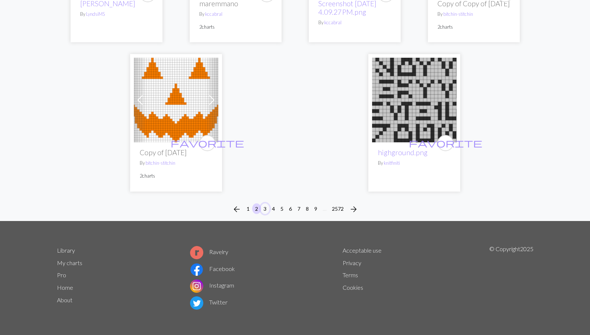
click at [264, 208] on button "3" at bounding box center [264, 208] width 9 height 11
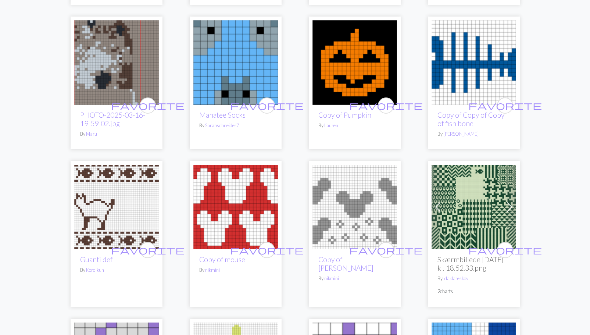
scroll to position [1094, 0]
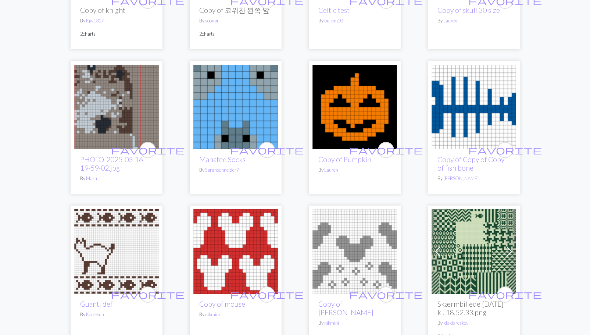
click at [455, 220] on img at bounding box center [473, 251] width 84 height 84
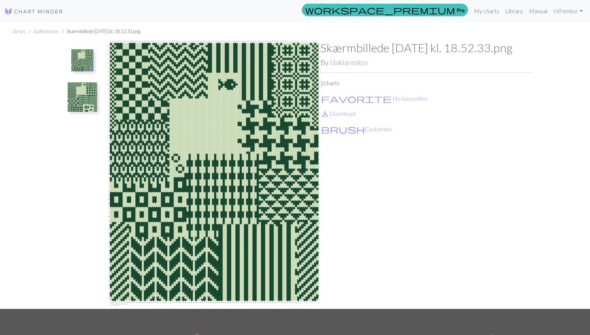
click at [75, 98] on img at bounding box center [82, 96] width 29 height 29
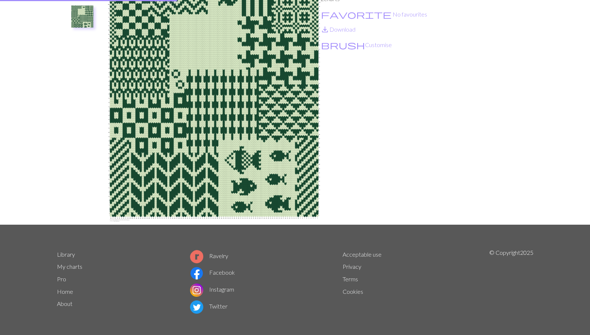
scroll to position [88, 0]
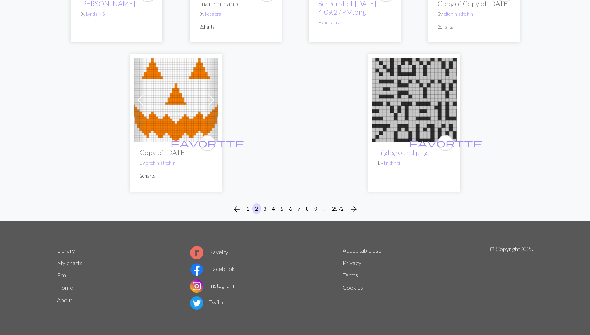
scroll to position [1882, 0]
click at [263, 209] on button "3" at bounding box center [264, 208] width 9 height 11
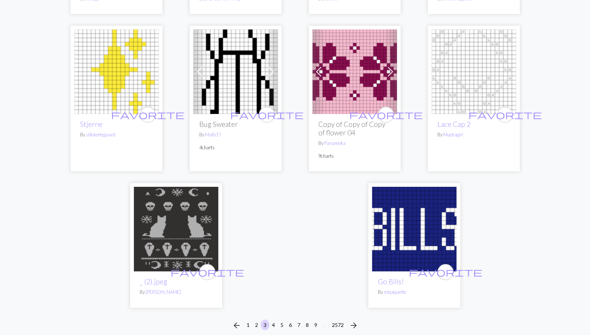
scroll to position [1712, 0]
click at [274, 319] on button "4" at bounding box center [273, 324] width 9 height 11
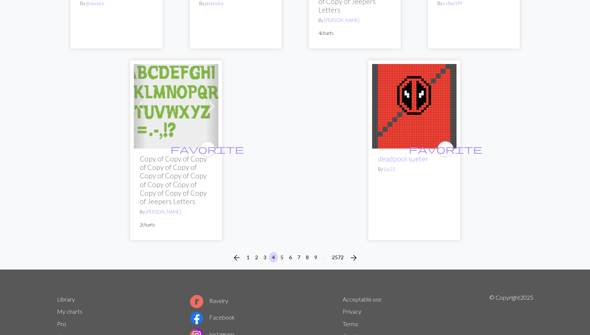
scroll to position [1835, 0]
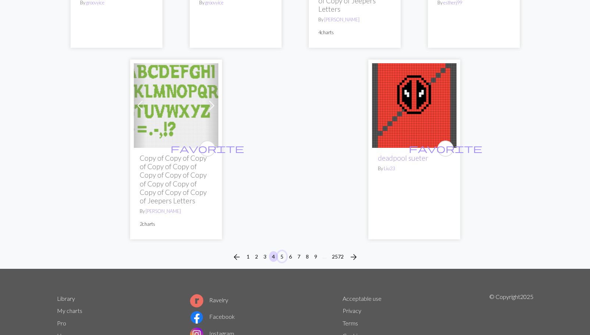
click at [278, 251] on button "5" at bounding box center [281, 256] width 9 height 11
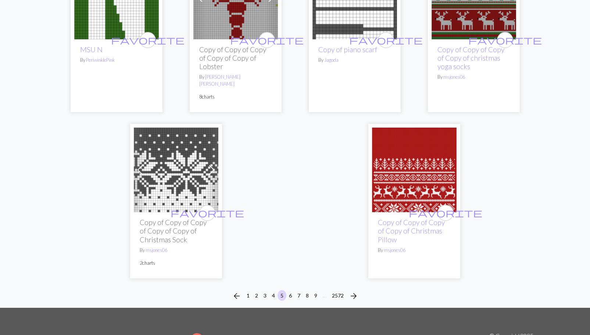
scroll to position [1775, 0]
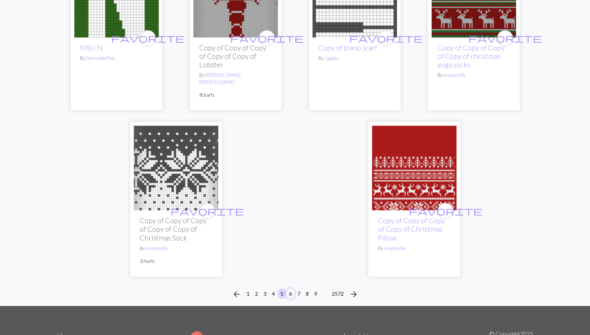
click at [292, 288] on button "6" at bounding box center [290, 293] width 9 height 11
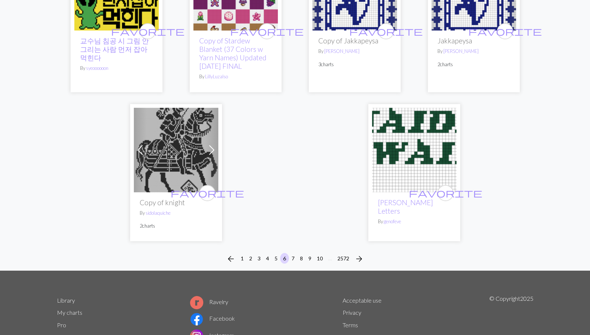
scroll to position [1850, 0]
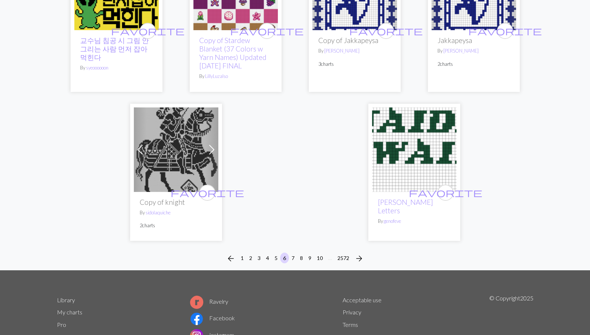
click at [157, 146] on img at bounding box center [176, 149] width 84 height 84
